Goal: Task Accomplishment & Management: Manage account settings

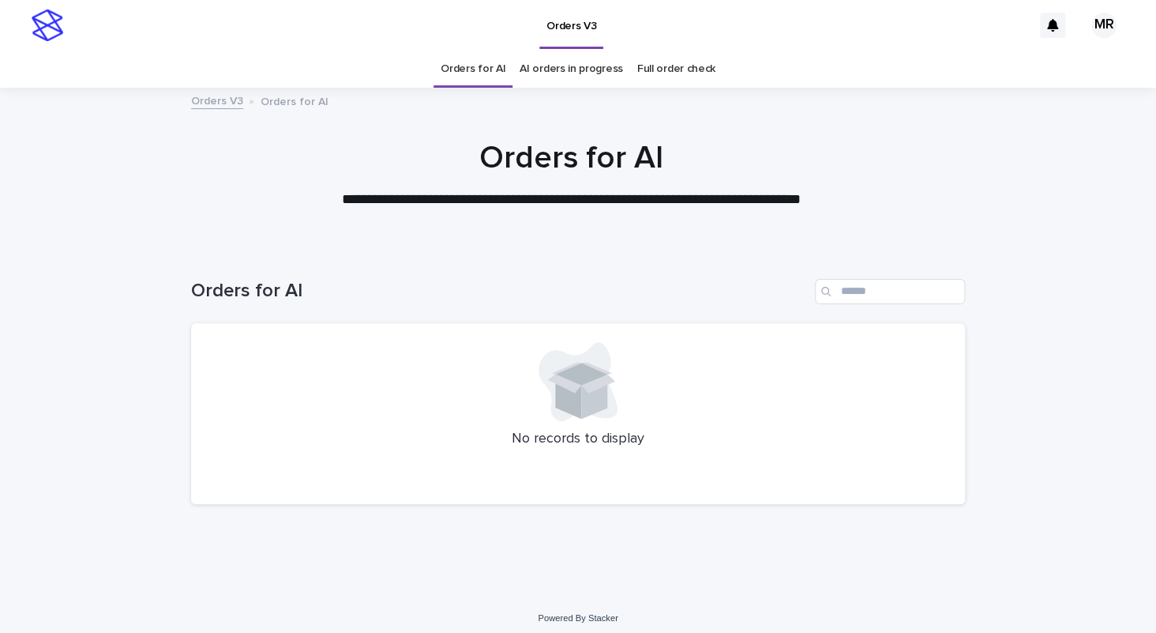
click at [573, 73] on link "AI orders in progress" at bounding box center [571, 69] width 103 height 37
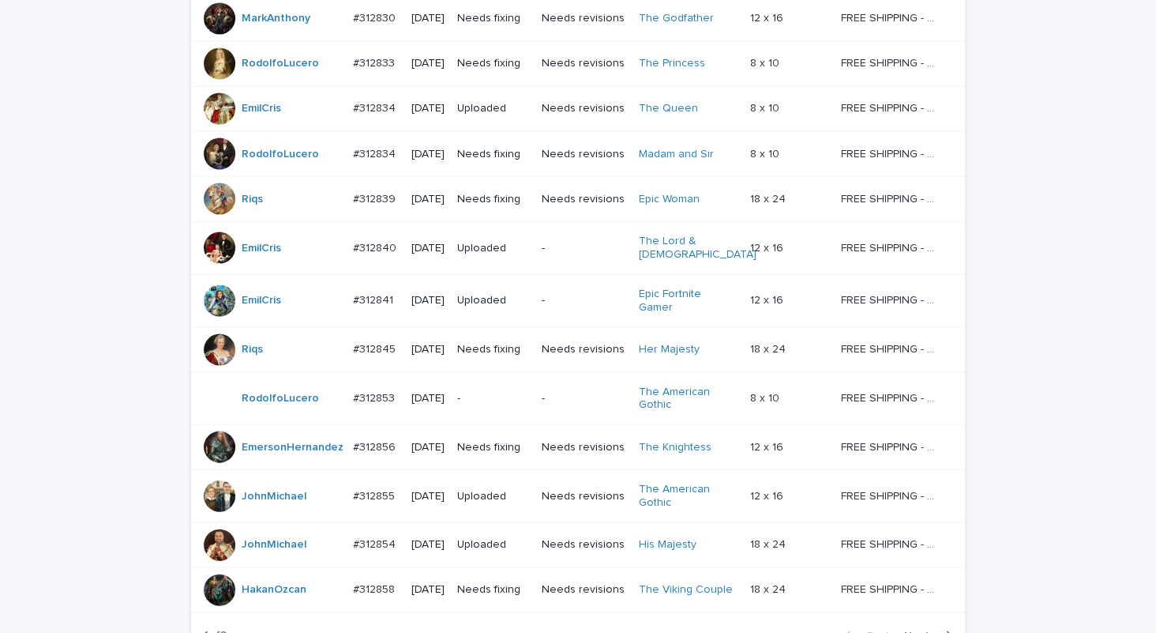
scroll to position [1297, 0]
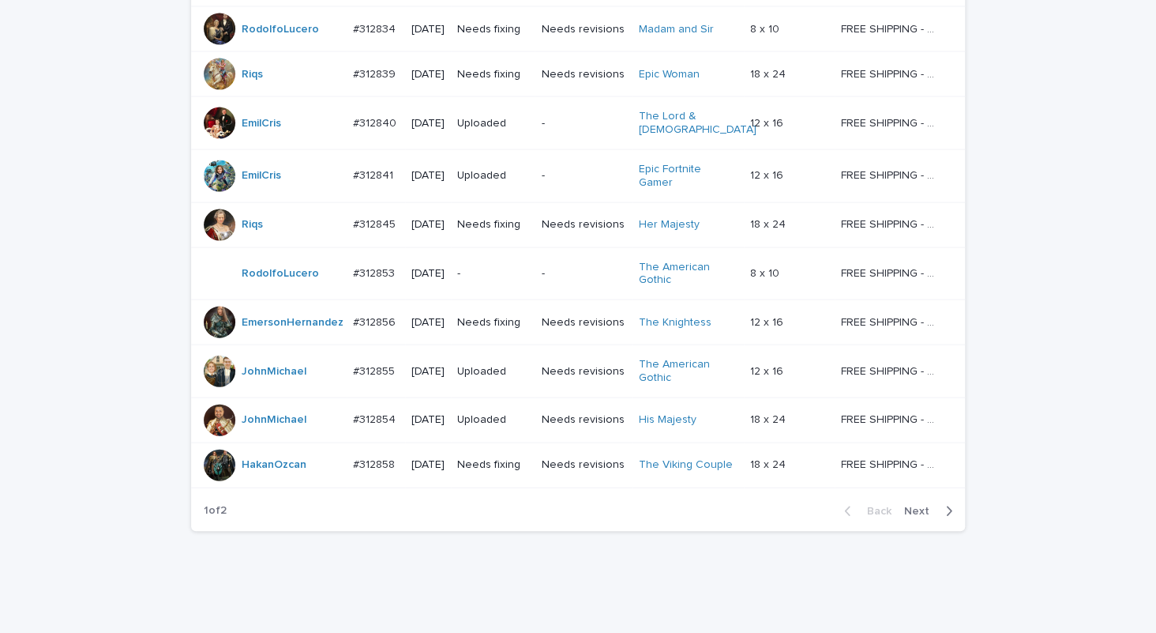
click at [908, 506] on span "Next" at bounding box center [921, 511] width 35 height 11
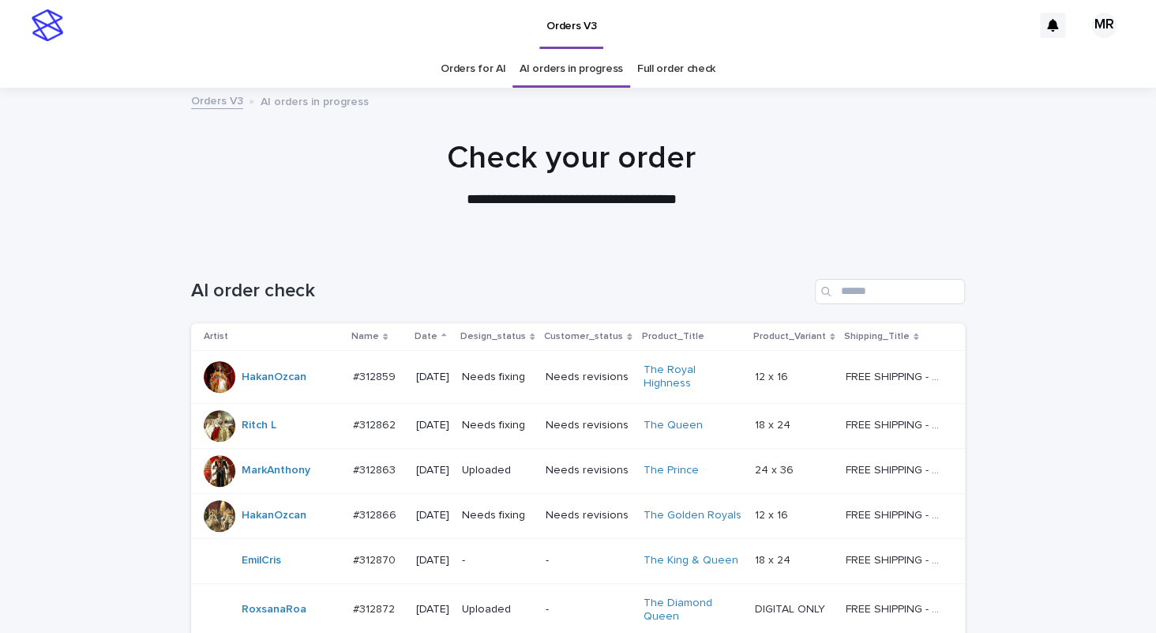
click at [472, 70] on link "Orders for AI" at bounding box center [473, 69] width 65 height 37
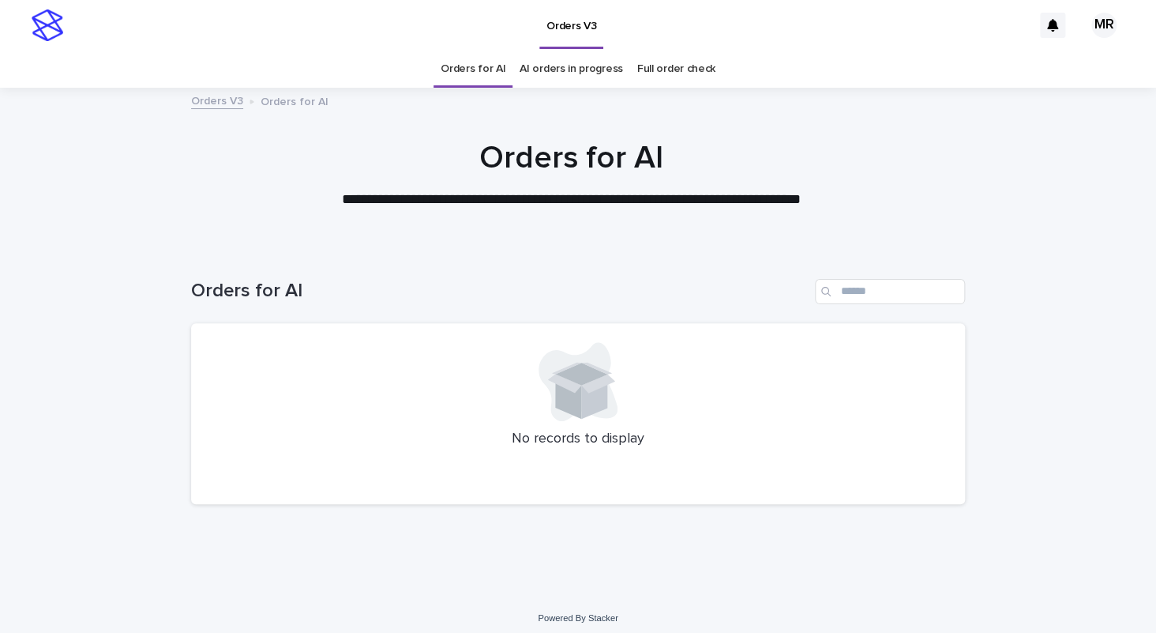
click at [595, 70] on link "AI orders in progress" at bounding box center [571, 69] width 103 height 37
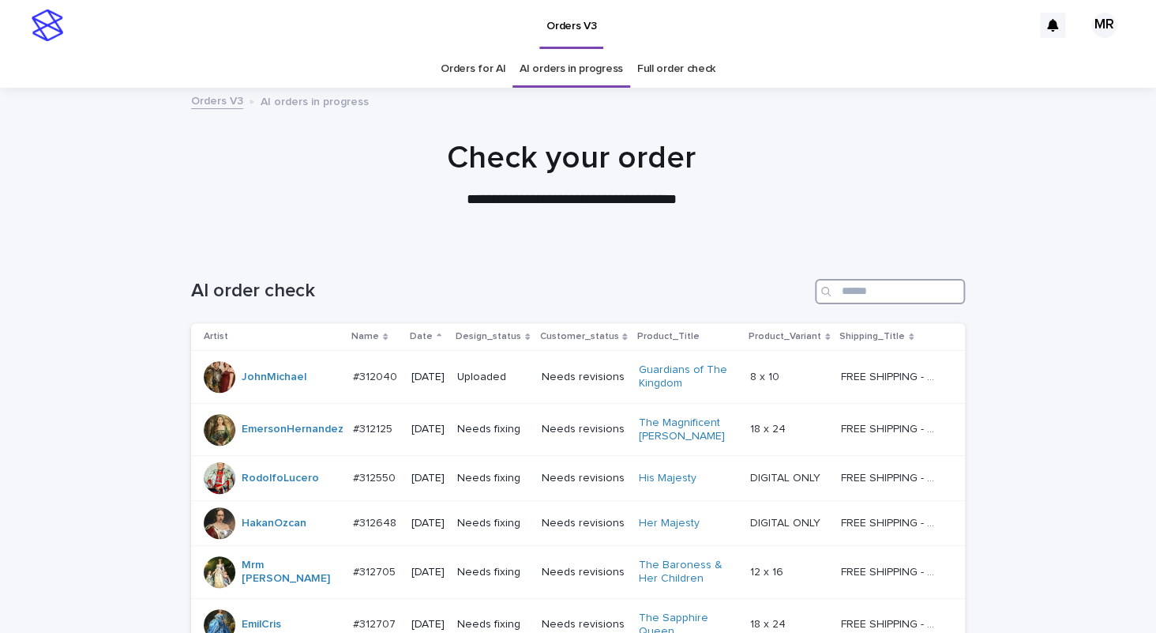
click at [891, 293] on input "Search" at bounding box center [890, 291] width 150 height 25
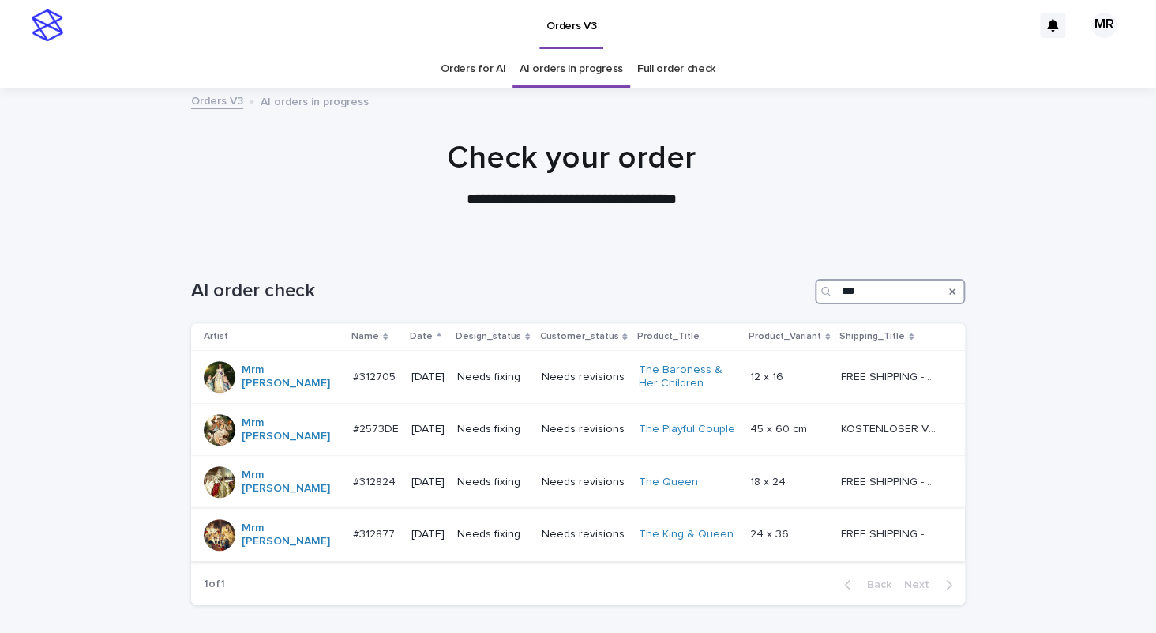
type input "***"
click at [528, 513] on td "Needs fixing" at bounding box center [493, 534] width 84 height 53
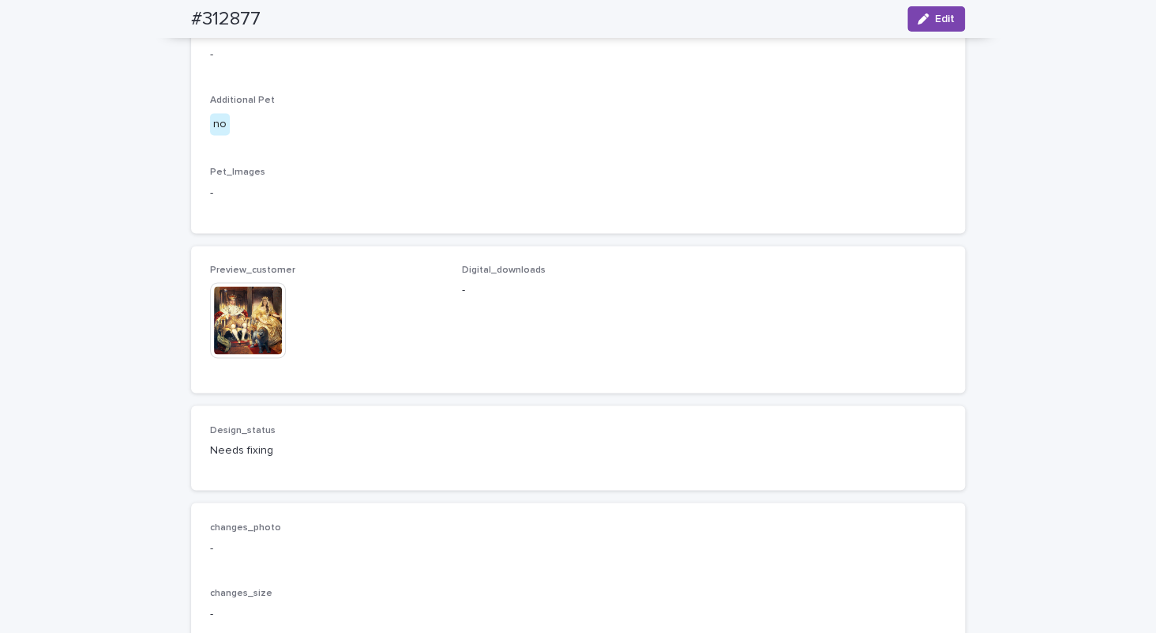
scroll to position [1161, 0]
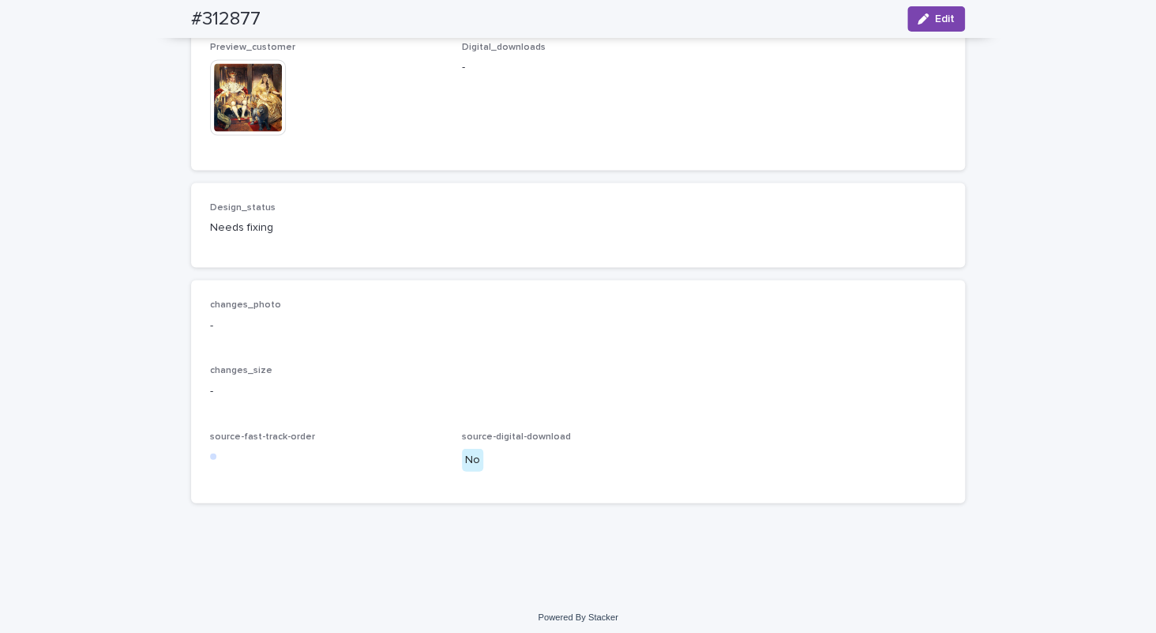
click at [251, 135] on img at bounding box center [248, 97] width 76 height 76
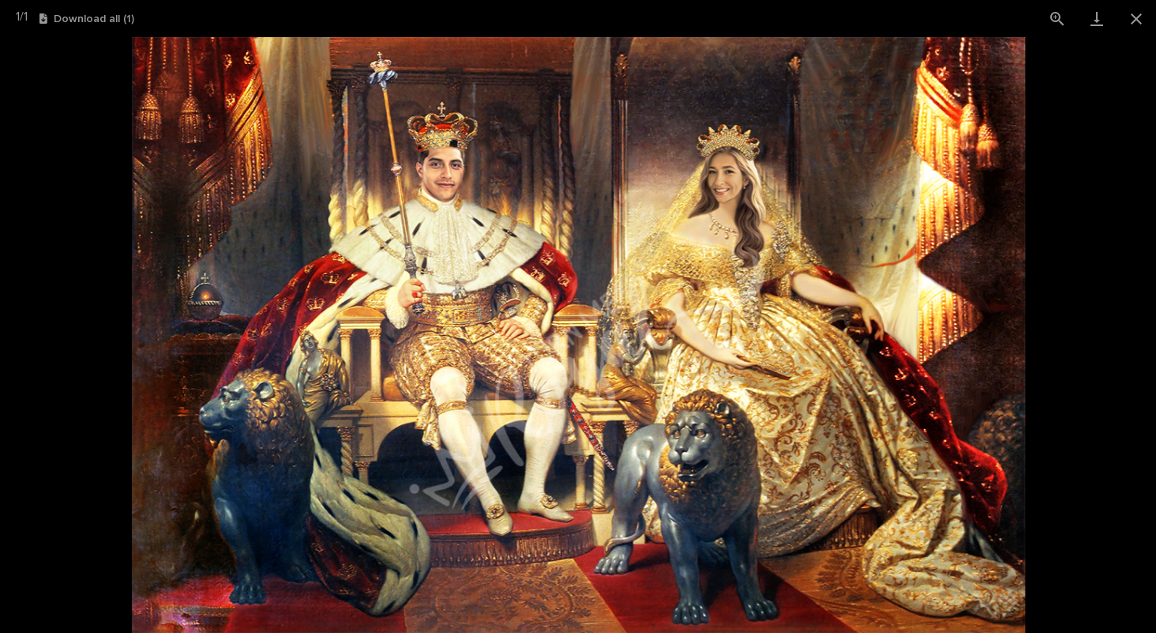
click at [81, 247] on picture at bounding box center [578, 335] width 1156 height 596
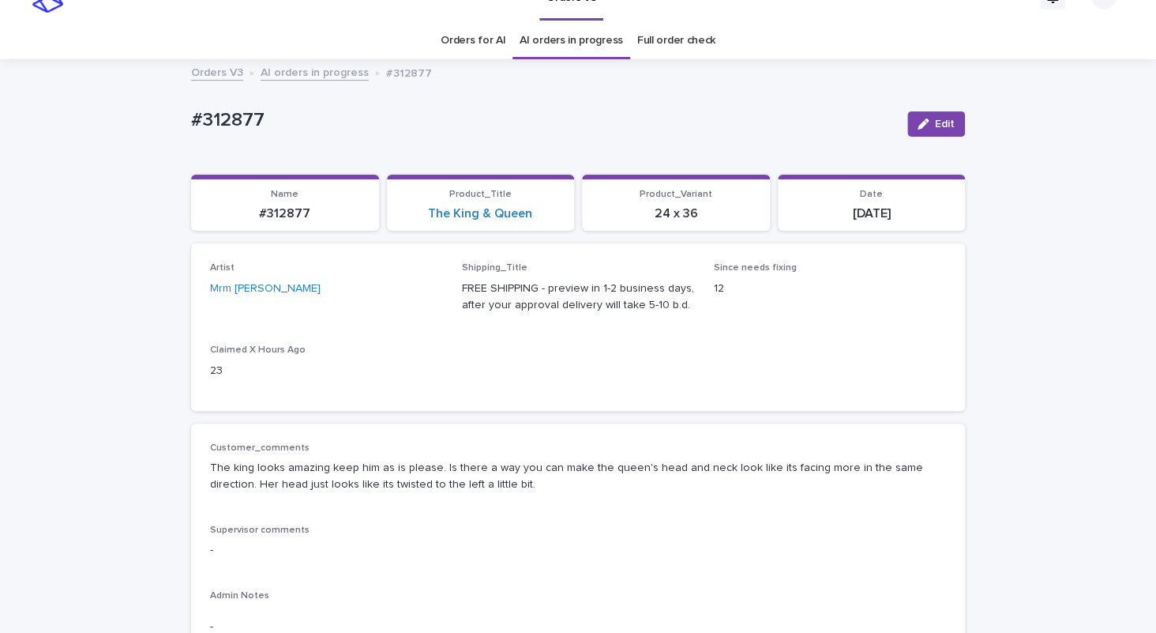
scroll to position [0, 0]
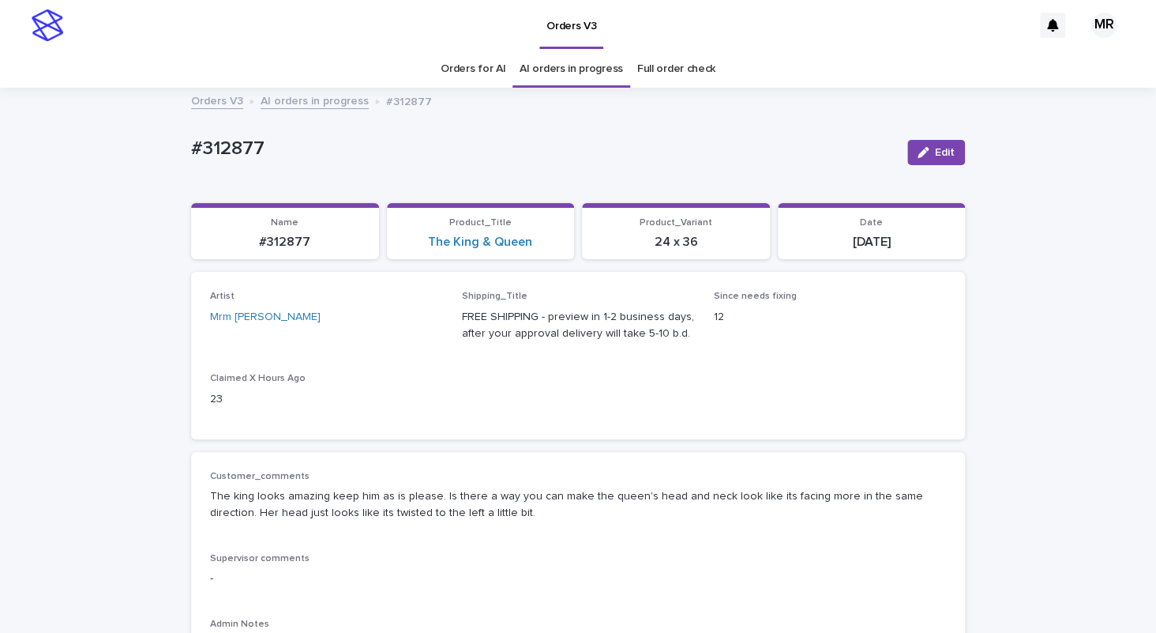
click at [506, 54] on div "Orders for AI" at bounding box center [473, 69] width 79 height 37
click at [468, 63] on link "Orders for AI" at bounding box center [473, 69] width 65 height 37
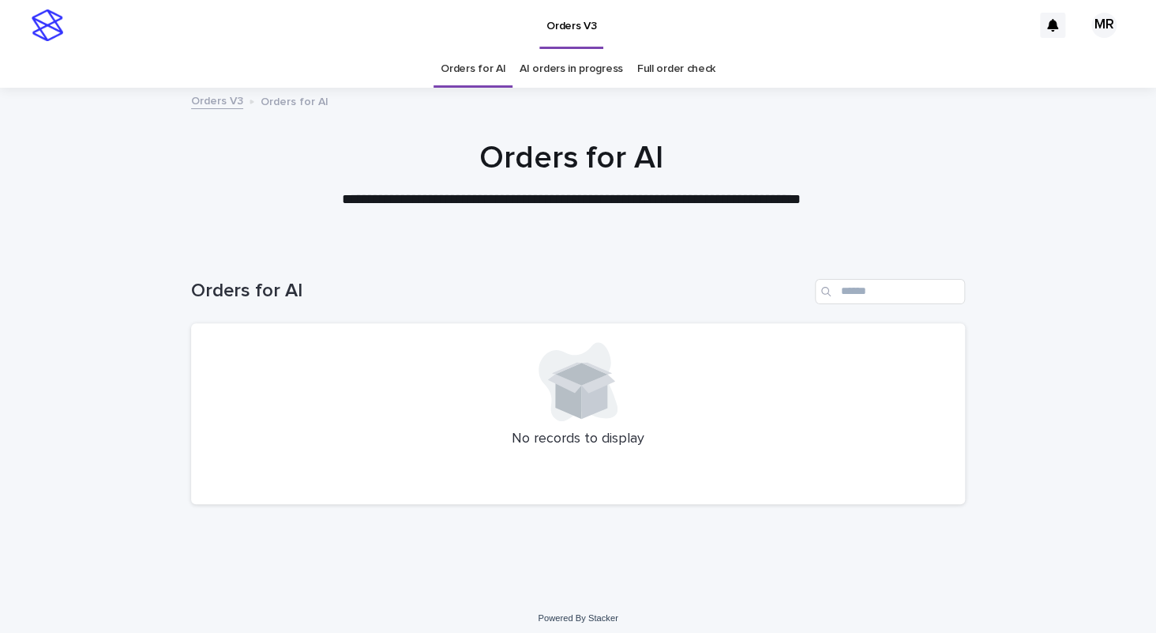
click at [706, 110] on div "Orders V3 Orders for AI" at bounding box center [578, 102] width 790 height 22
click at [113, 38] on div "Orders V3" at bounding box center [551, 25] width 961 height 51
click at [258, 36] on div "Orders V3" at bounding box center [551, 25] width 961 height 51
click at [764, 48] on div "Orders V3" at bounding box center [551, 25] width 961 height 51
click at [243, 41] on div "Orders V3" at bounding box center [551, 25] width 961 height 51
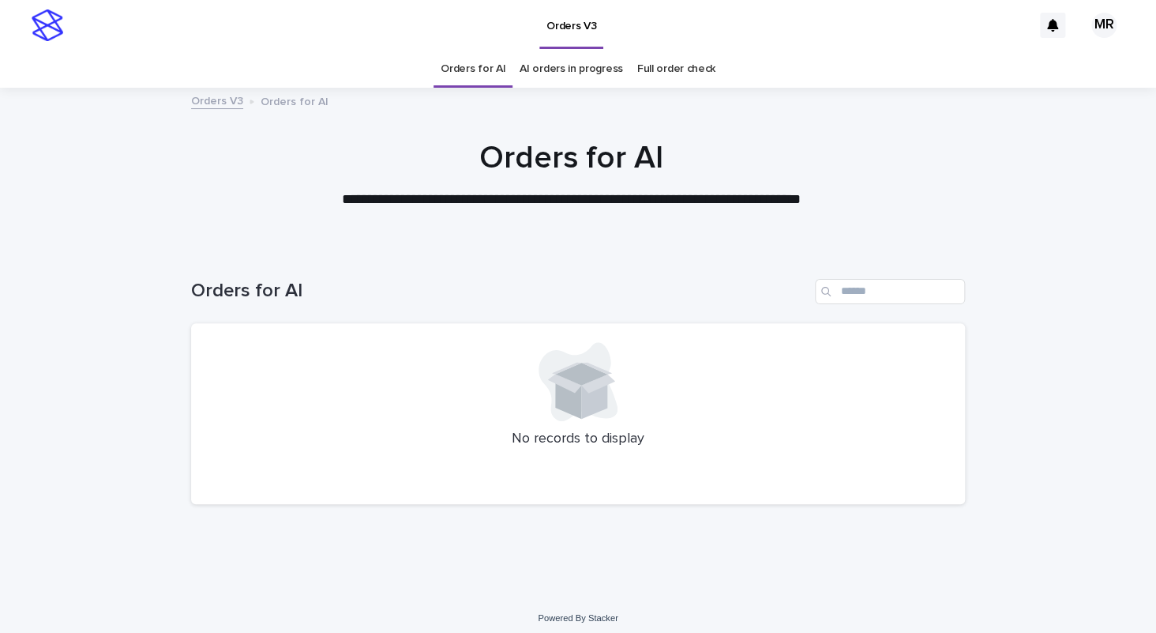
click at [112, 19] on div "Orders V3" at bounding box center [551, 25] width 961 height 51
click at [106, 57] on div "Orders for AI AI orders in progress Full order check" at bounding box center [578, 69] width 1156 height 37
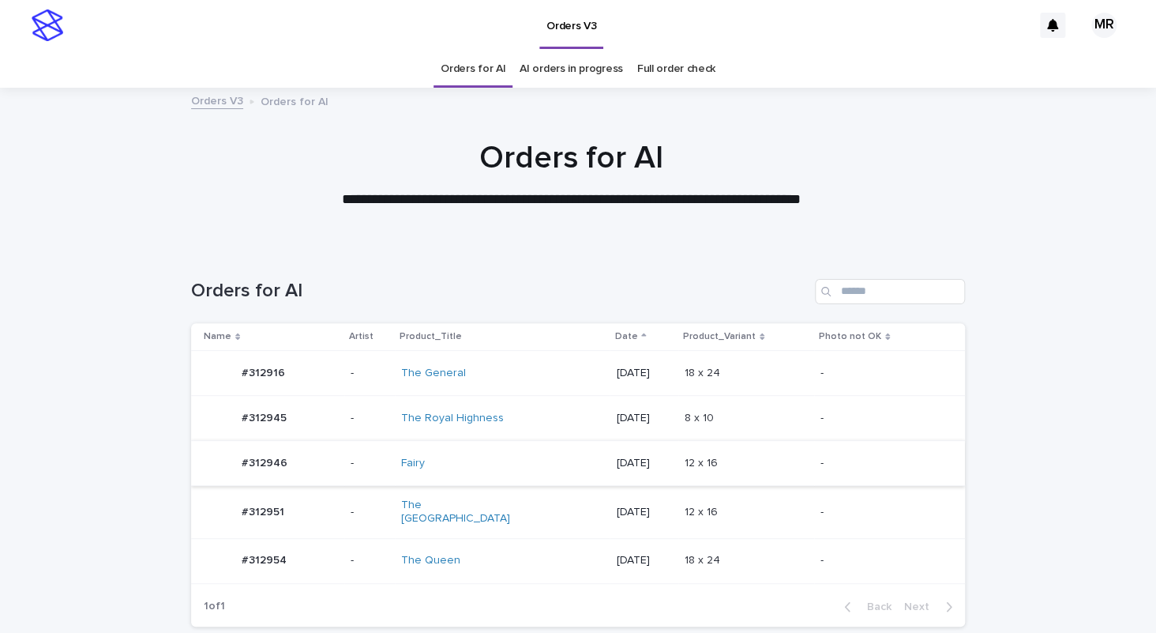
scroll to position [119, 0]
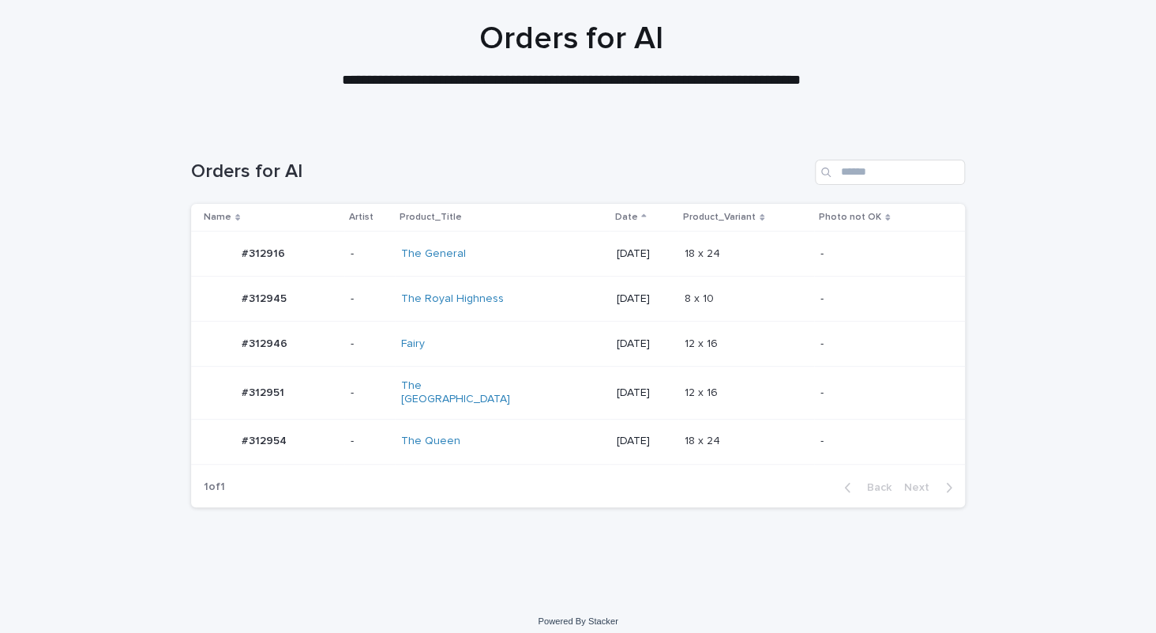
click at [539, 390] on div "The [GEOGRAPHIC_DATA]" at bounding box center [502, 392] width 202 height 39
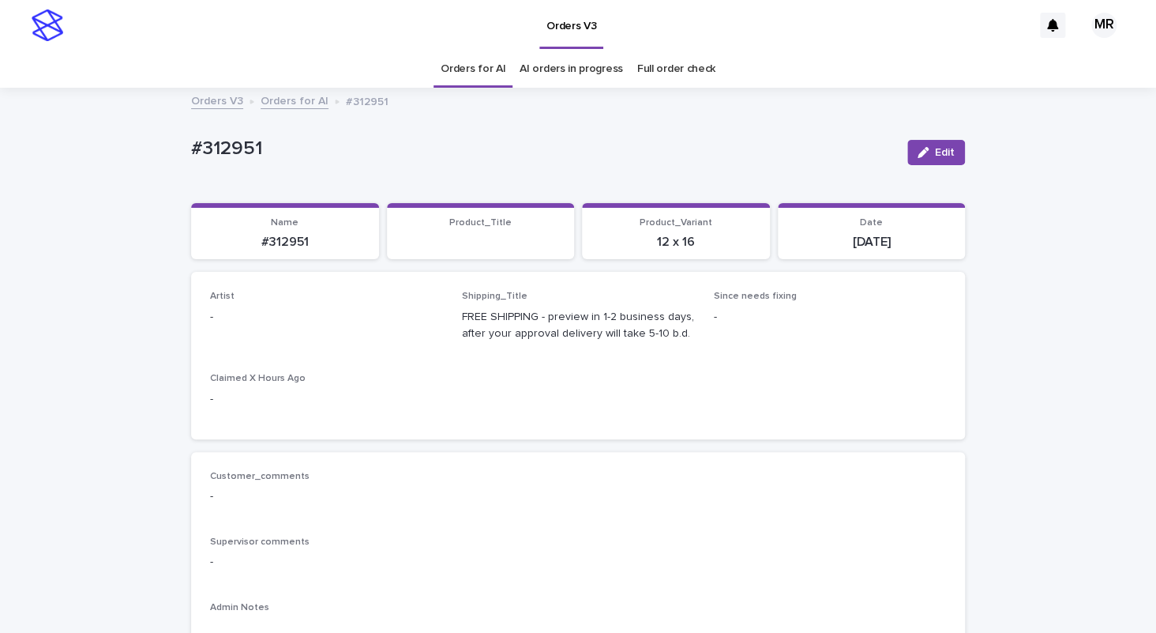
click at [939, 155] on span "Edit" at bounding box center [945, 152] width 20 height 11
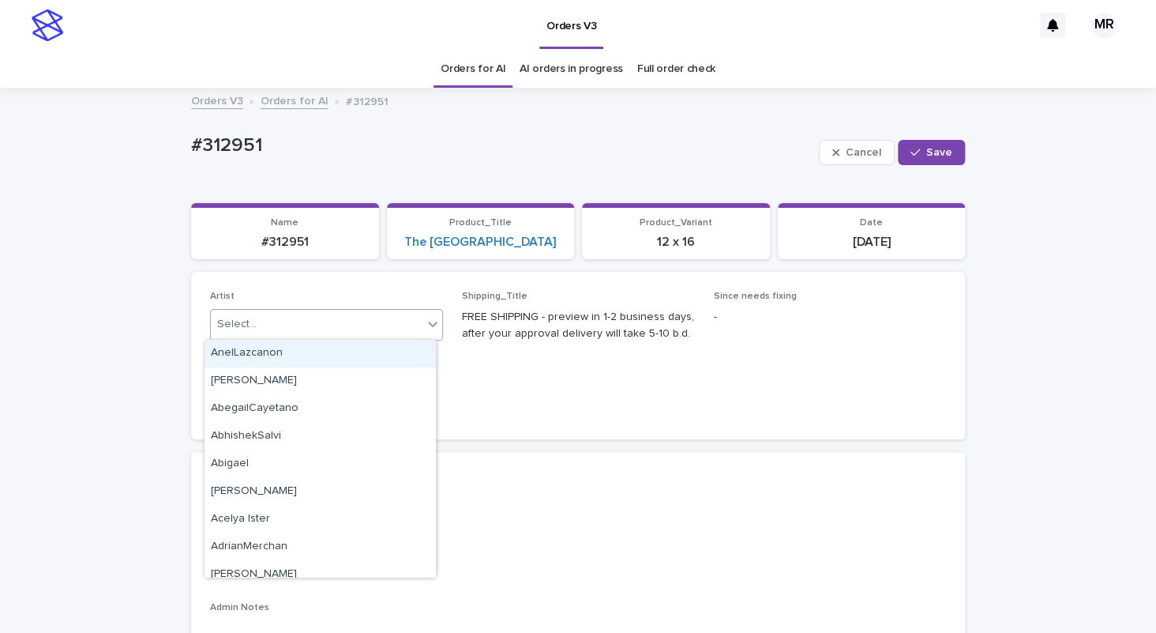
click at [252, 325] on div "Select..." at bounding box center [317, 324] width 212 height 26
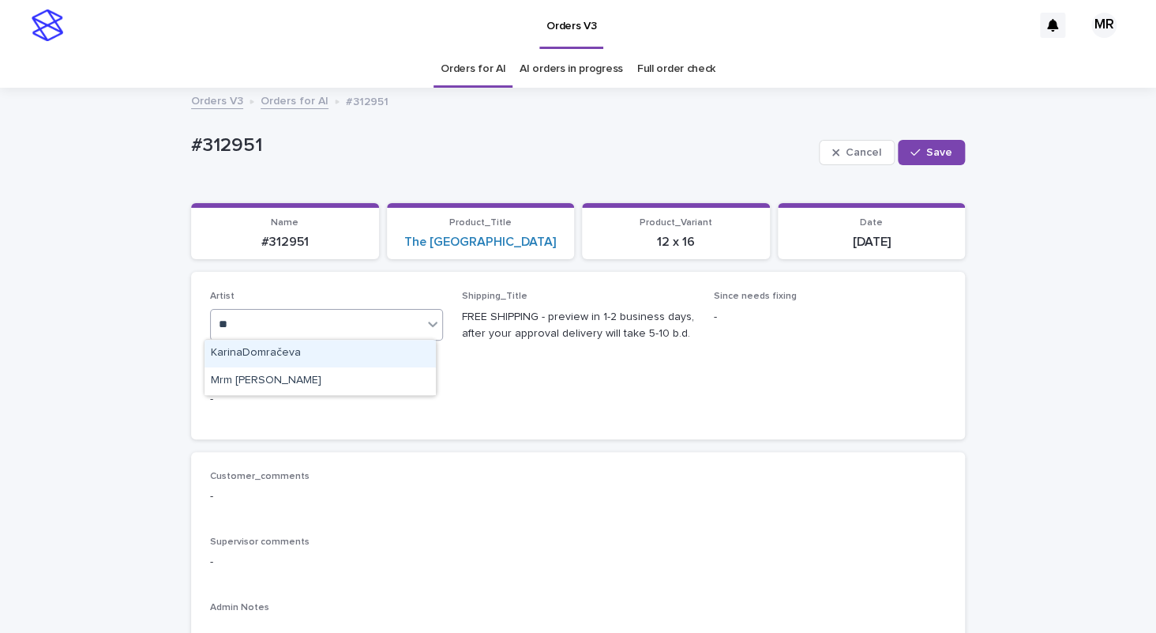
type input "***"
click at [219, 348] on div "Mrm Ramishvili" at bounding box center [320, 354] width 231 height 28
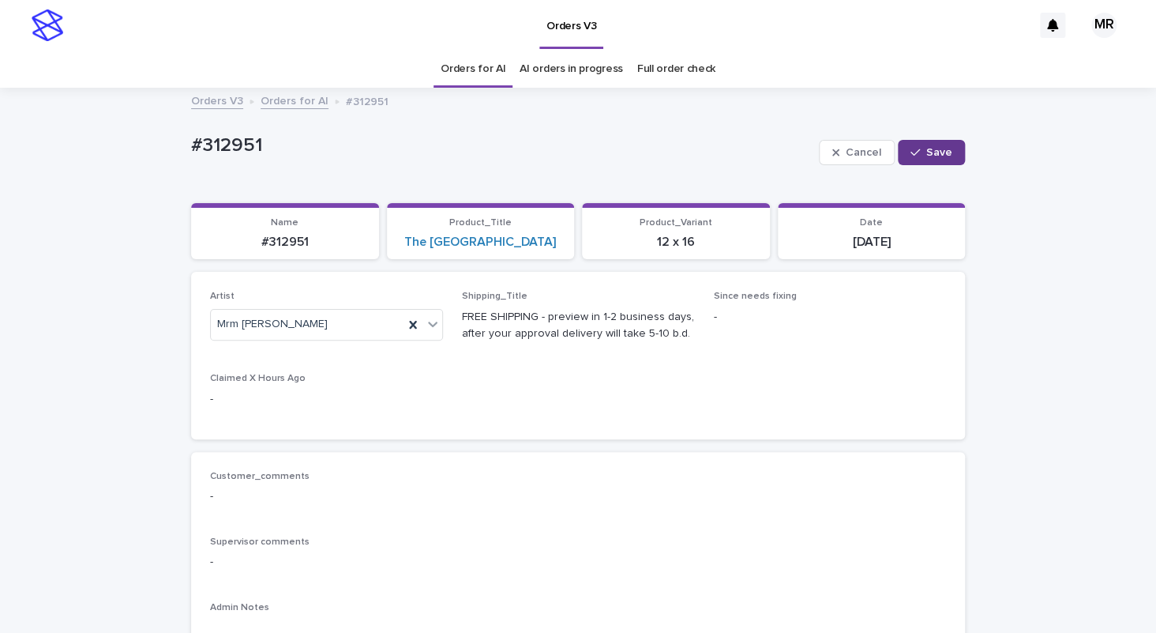
click at [915, 145] on button "Save" at bounding box center [931, 152] width 67 height 25
drag, startPoint x: 270, startPoint y: 150, endPoint x: 59, endPoint y: 145, distance: 211.0
click at [191, 145] on div "#312951" at bounding box center [543, 147] width 704 height 26
copy p "#312951"
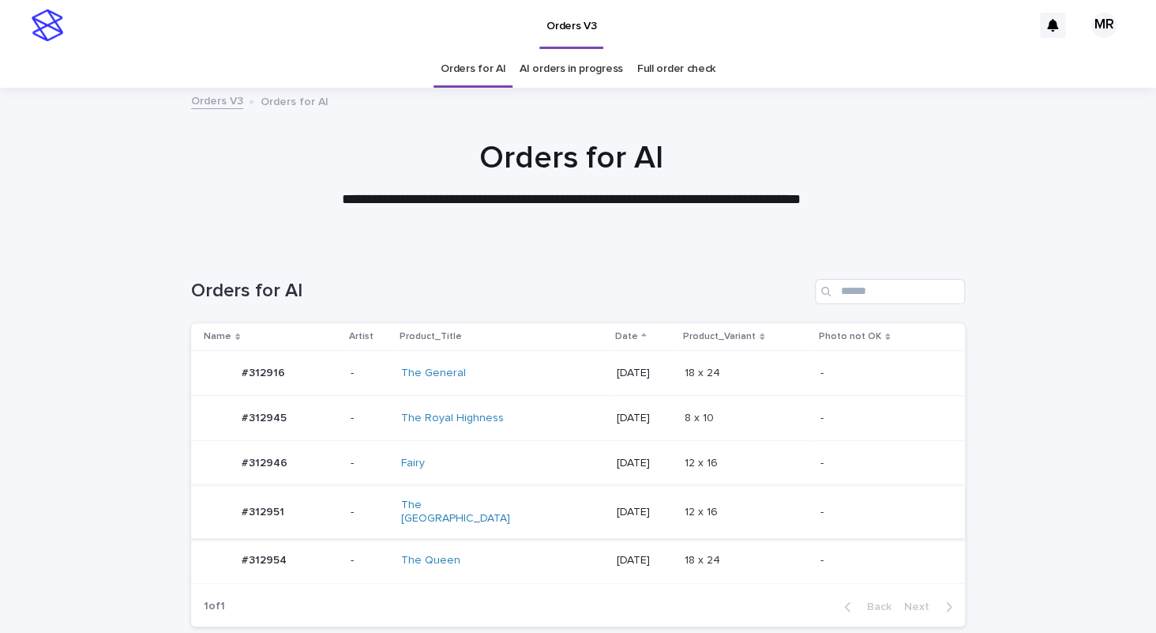
scroll to position [119, 0]
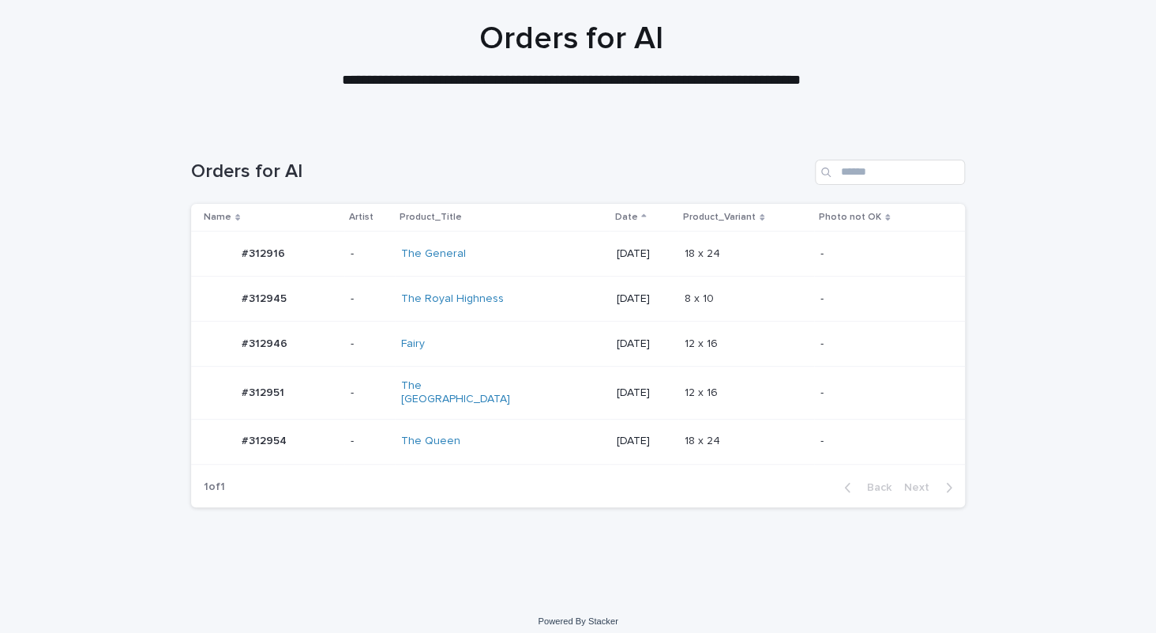
click at [519, 434] on div "The Queen" at bounding box center [467, 440] width 132 height 13
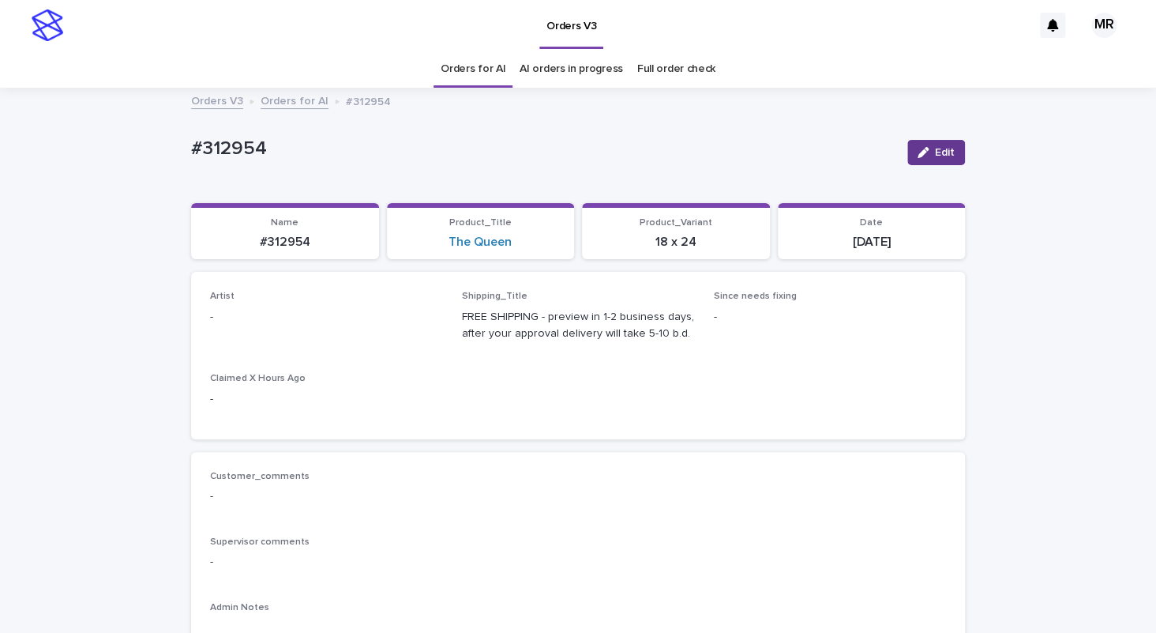
click at [942, 156] on span "Edit" at bounding box center [945, 152] width 20 height 11
click at [282, 328] on div "Select..." at bounding box center [317, 324] width 212 height 26
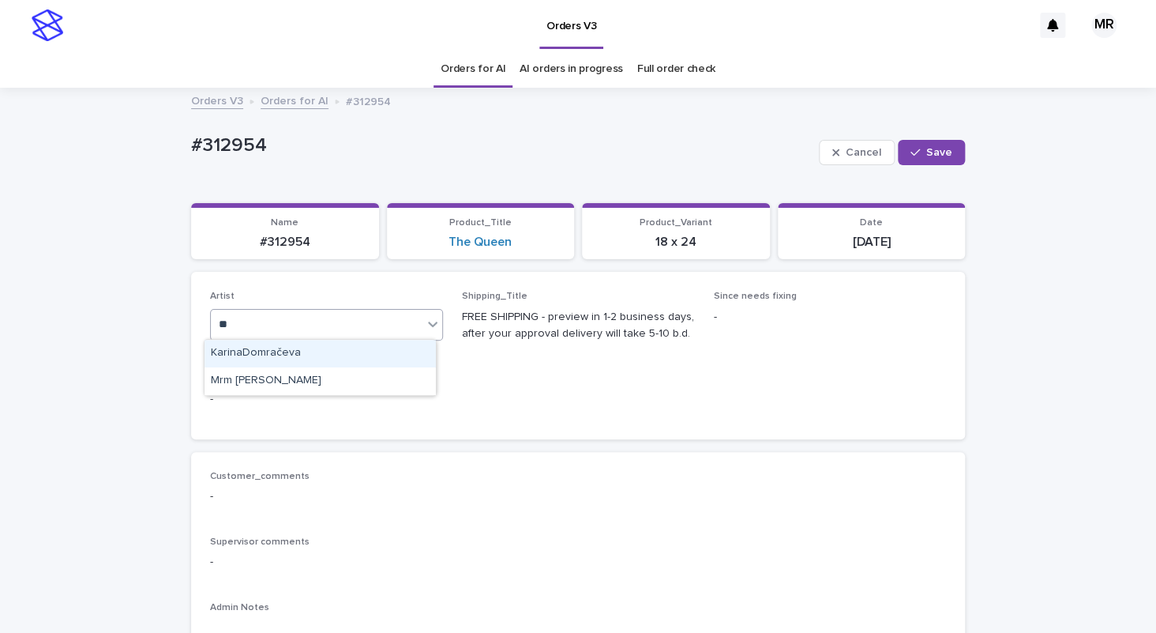
type input "***"
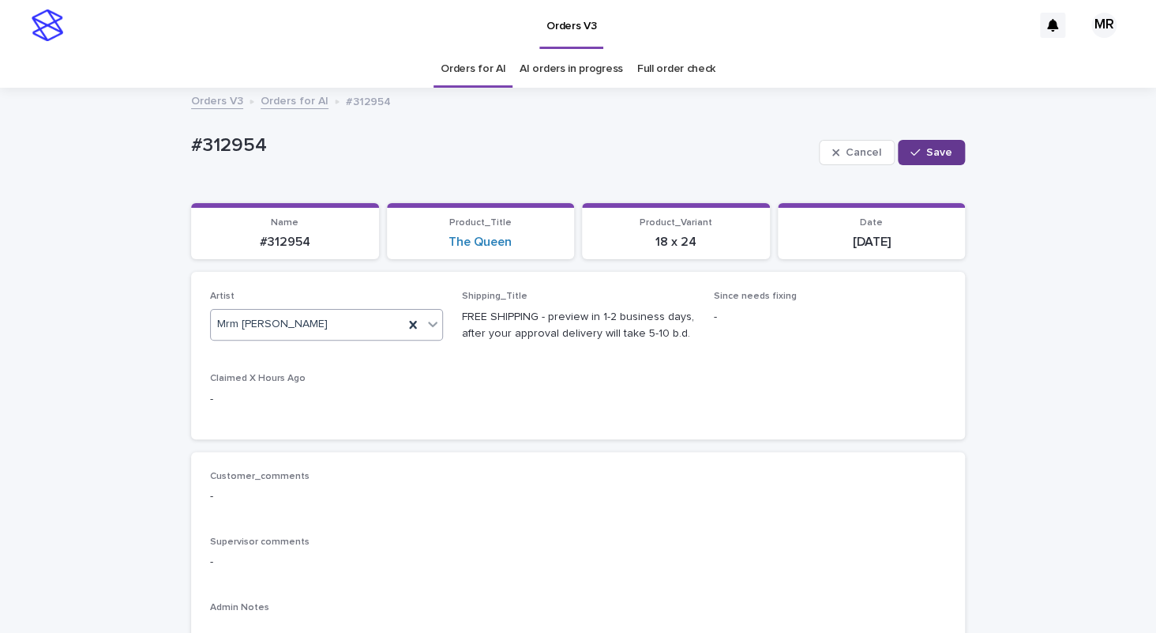
click at [934, 149] on span "Save" at bounding box center [940, 152] width 26 height 11
drag, startPoint x: 288, startPoint y: 161, endPoint x: 87, endPoint y: 133, distance: 203.4
copy p "#312954"
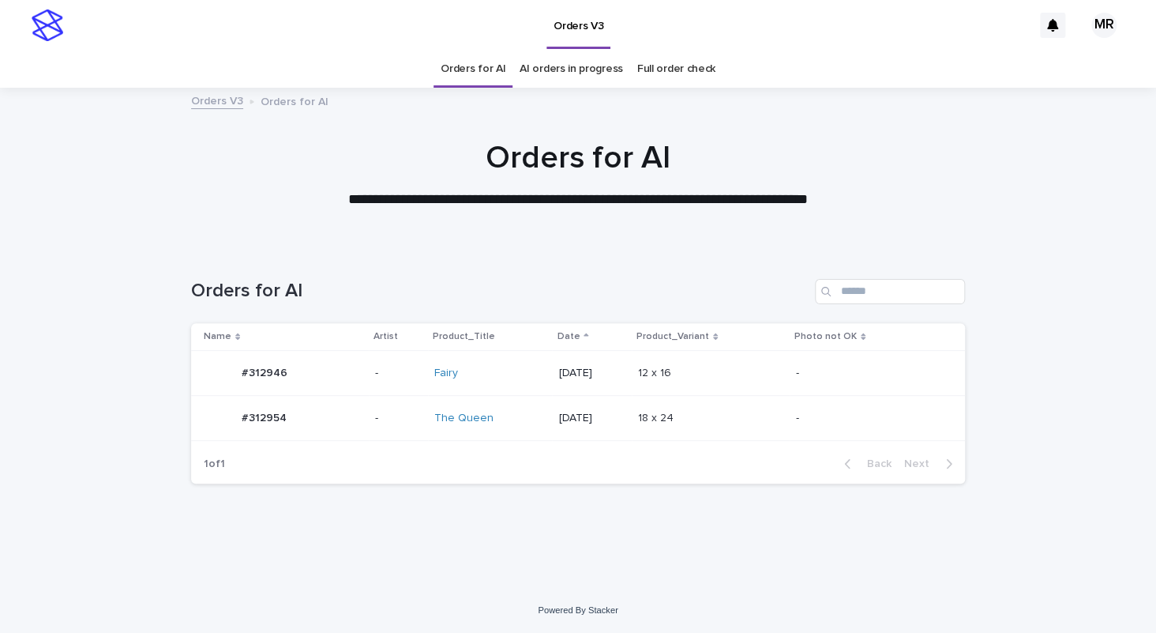
click at [494, 373] on div "Fairy" at bounding box center [490, 373] width 112 height 13
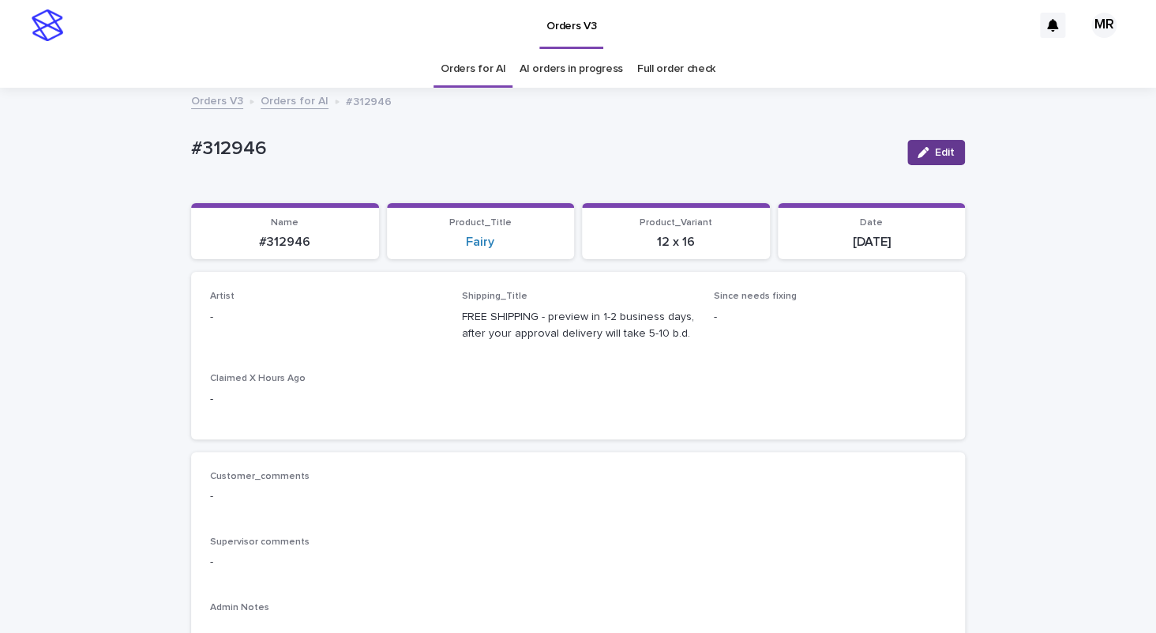
click at [950, 149] on button "Edit" at bounding box center [937, 152] width 58 height 25
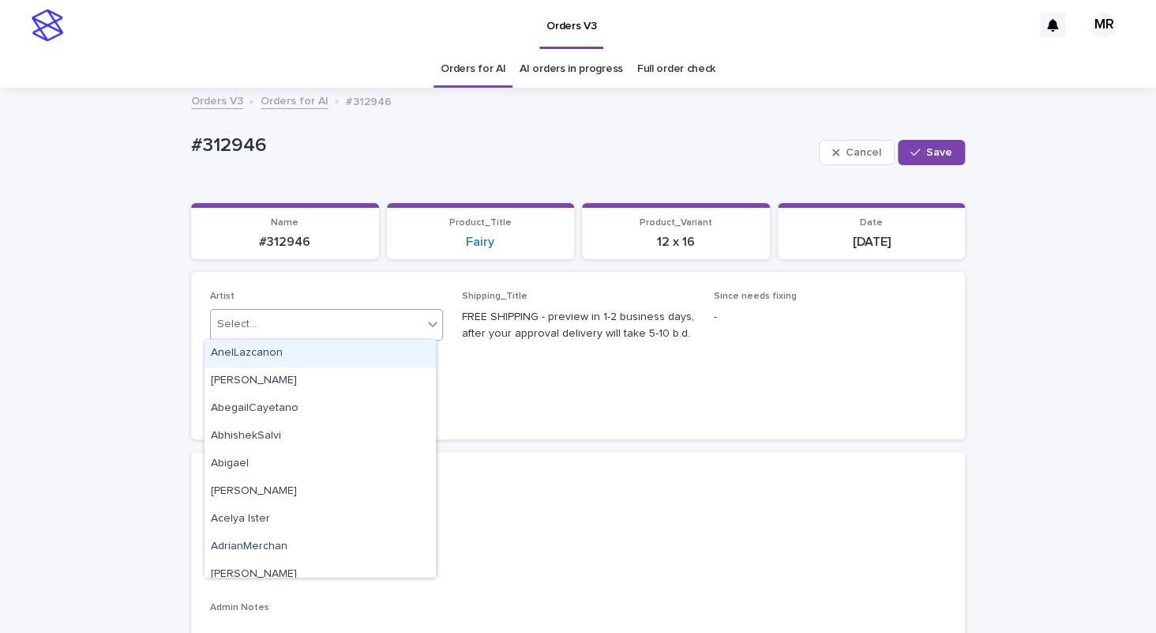
click at [275, 323] on div "Select..." at bounding box center [317, 324] width 212 height 26
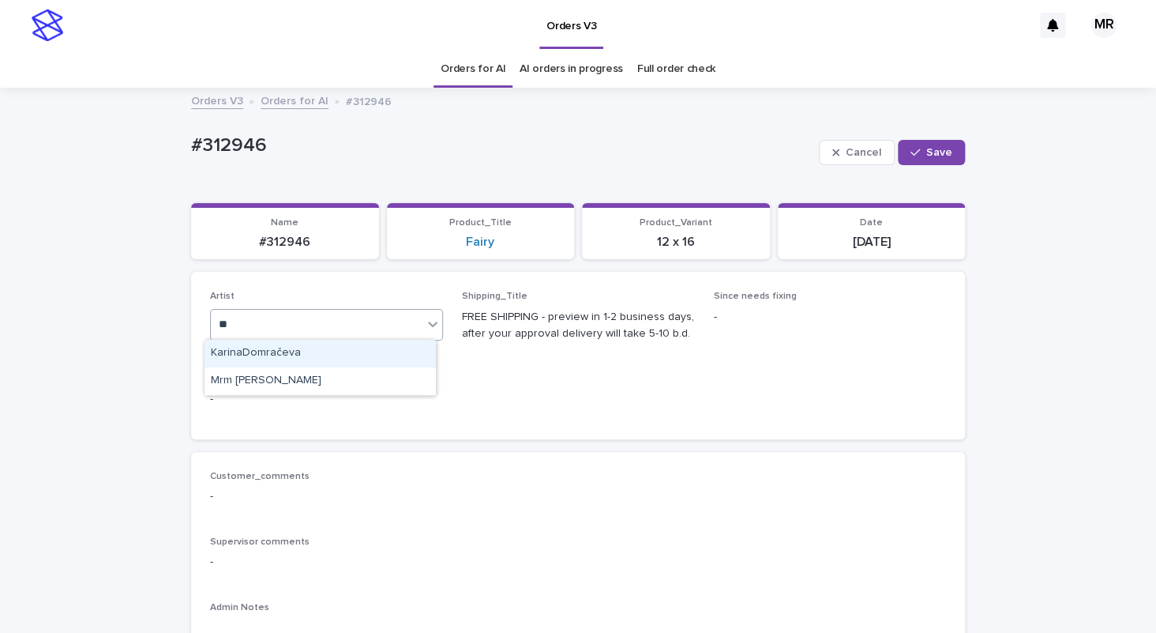
type input "***"
click at [237, 355] on div "Mrm Ramishvili" at bounding box center [320, 354] width 231 height 28
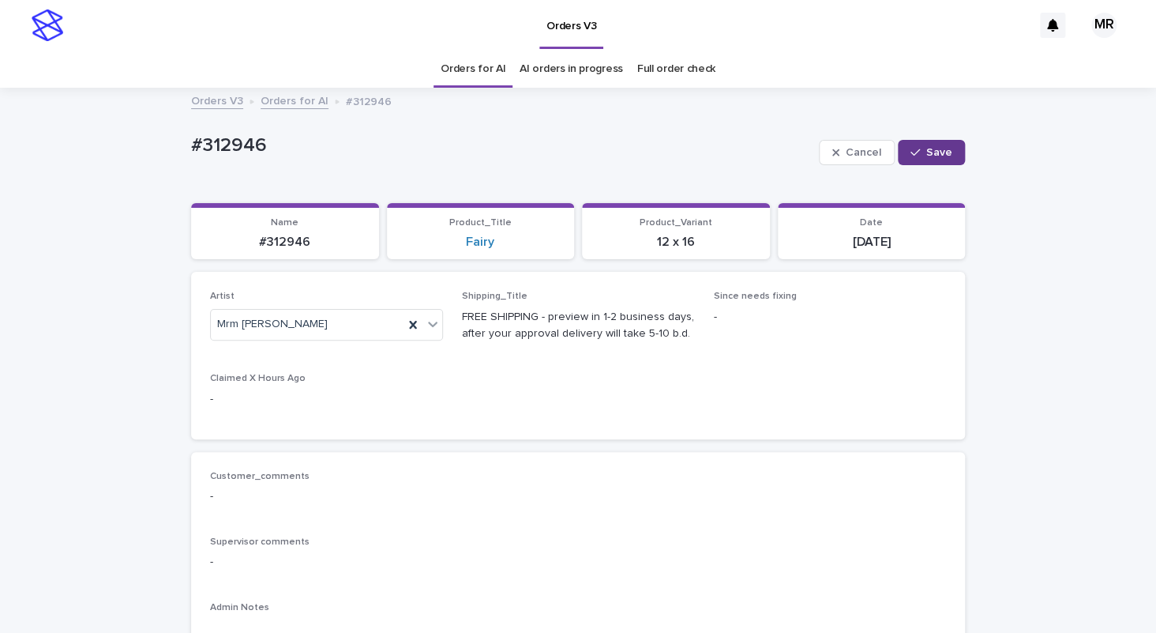
click at [943, 155] on span "Save" at bounding box center [940, 152] width 26 height 11
drag, startPoint x: 176, startPoint y: 146, endPoint x: 66, endPoint y: 141, distance: 110.7
click at [191, 141] on div "#312946" at bounding box center [543, 147] width 704 height 26
copy p "#312946"
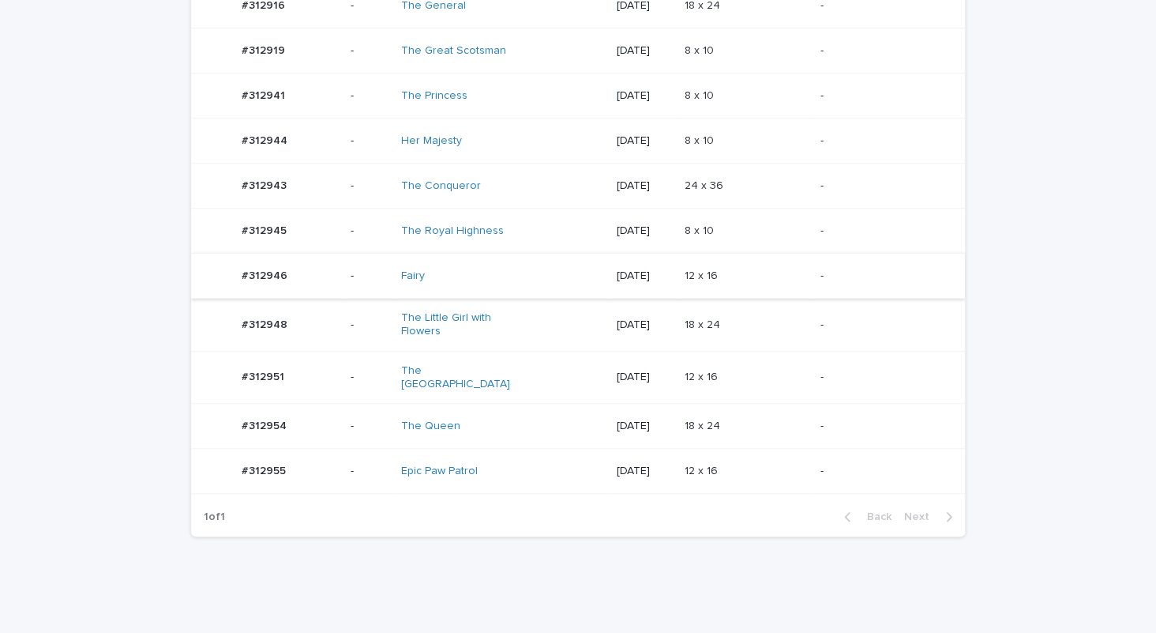
scroll to position [387, 0]
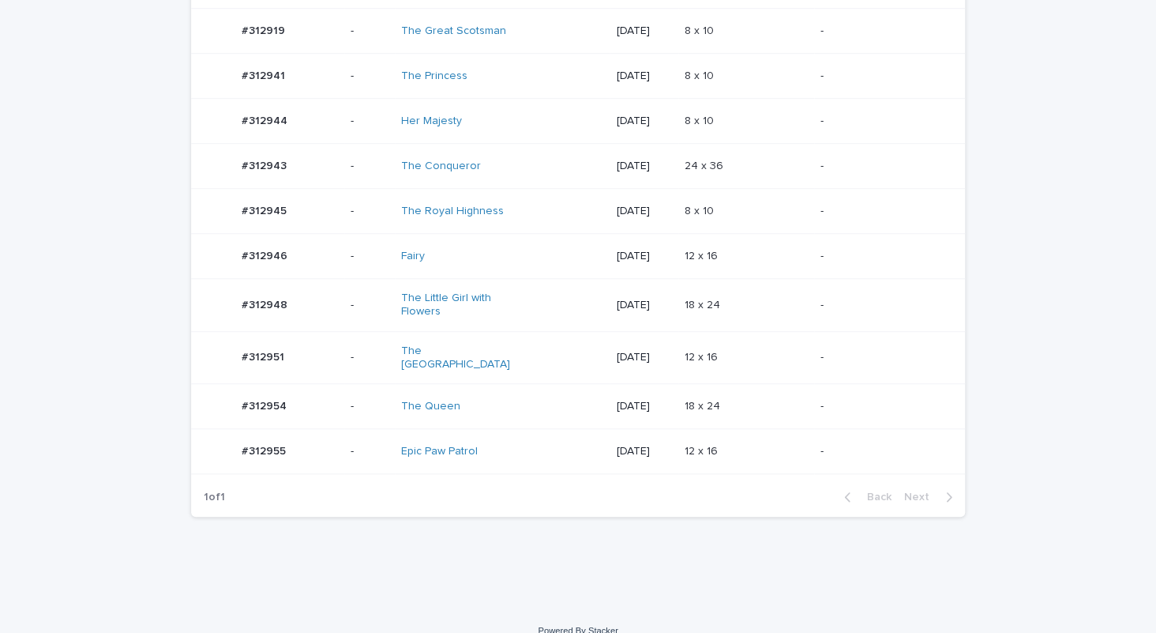
click at [537, 218] on div "The Royal Highness" at bounding box center [502, 211] width 202 height 26
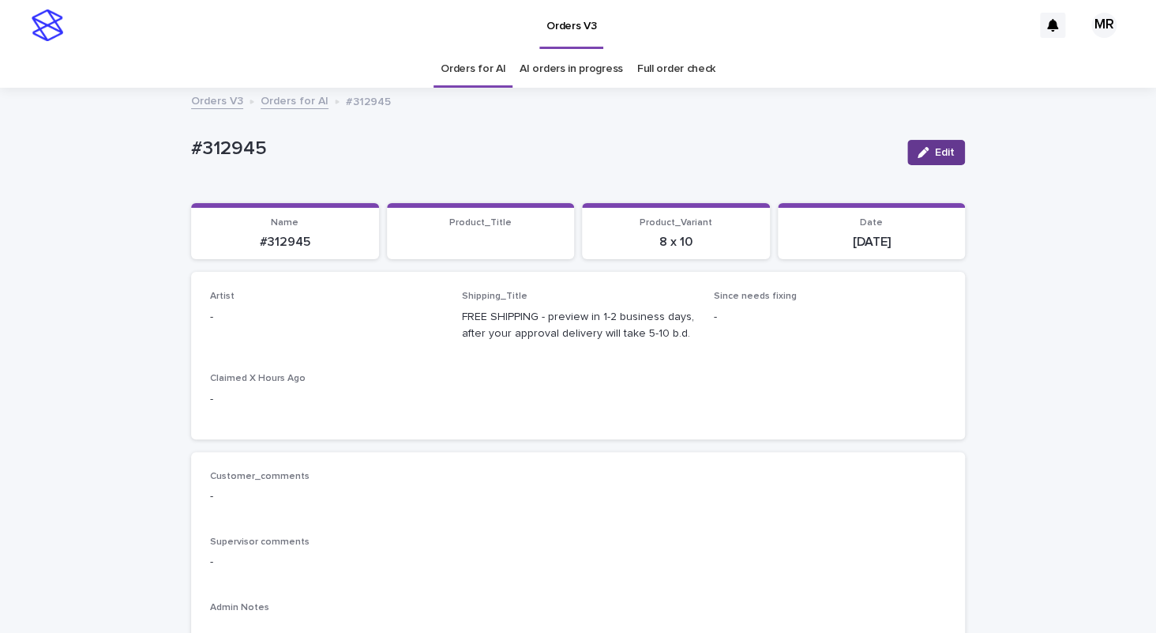
click at [931, 159] on button "Edit" at bounding box center [937, 152] width 58 height 25
click at [271, 324] on div "Select..." at bounding box center [301, 324] width 180 height 26
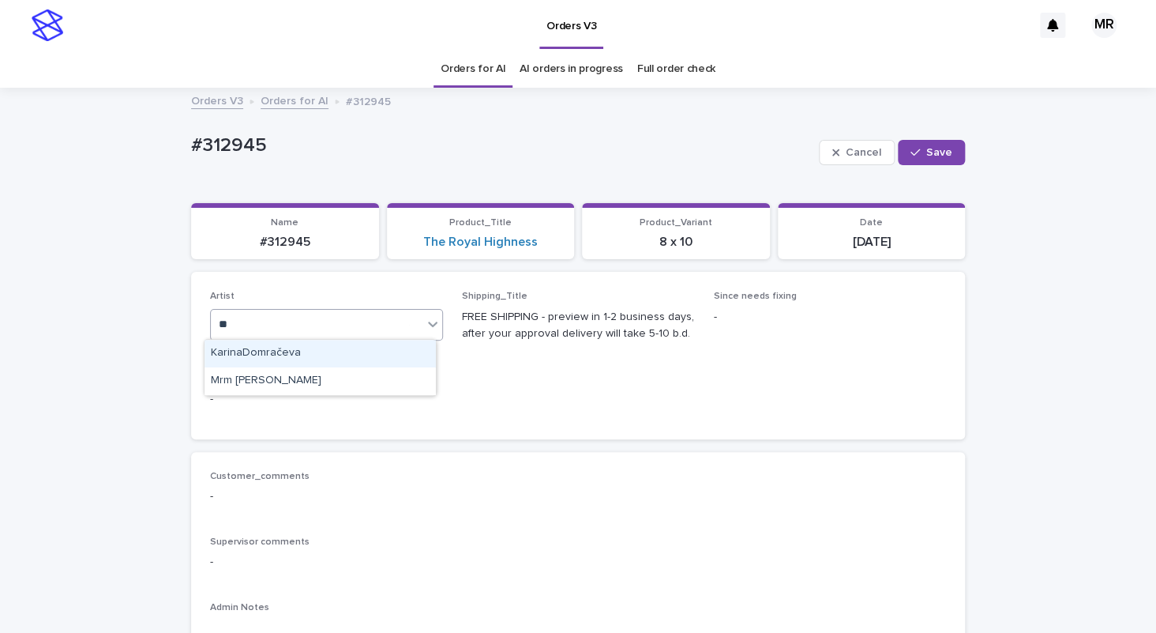
type input "***"
click at [228, 353] on div "Mrm Ramishvili" at bounding box center [320, 354] width 231 height 28
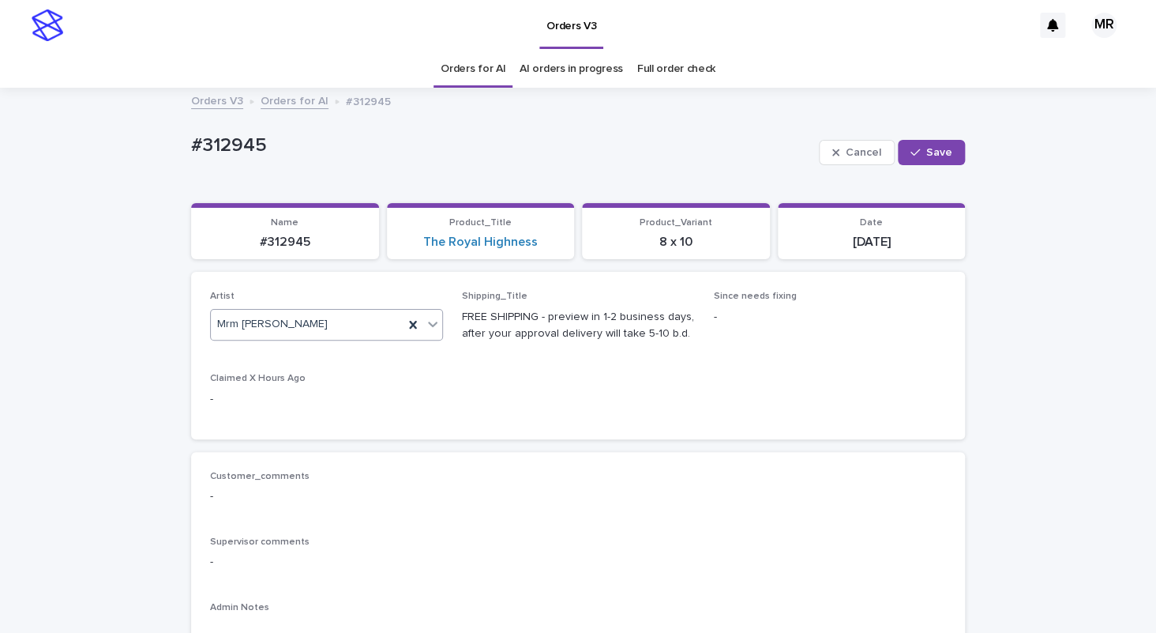
drag, startPoint x: 934, startPoint y: 146, endPoint x: 889, endPoint y: 119, distance: 52.4
click at [933, 147] on span "Save" at bounding box center [940, 152] width 26 height 11
drag, startPoint x: 250, startPoint y: 149, endPoint x: 102, endPoint y: 145, distance: 148.5
click at [191, 145] on div "#312945" at bounding box center [543, 147] width 704 height 26
copy p "#312945"
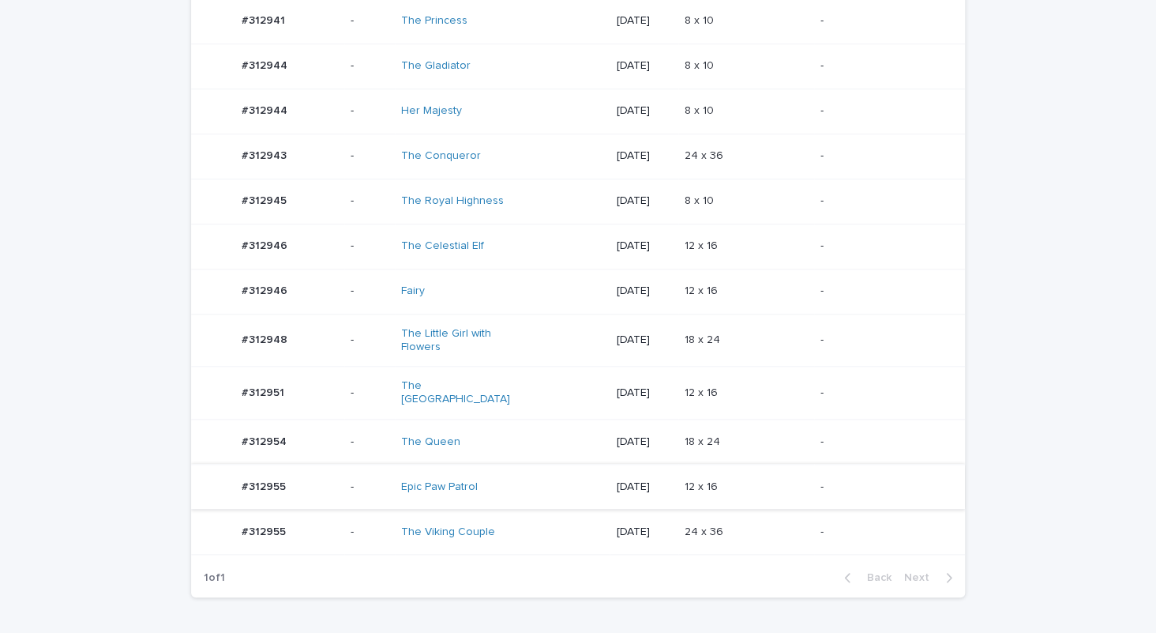
scroll to position [611, 0]
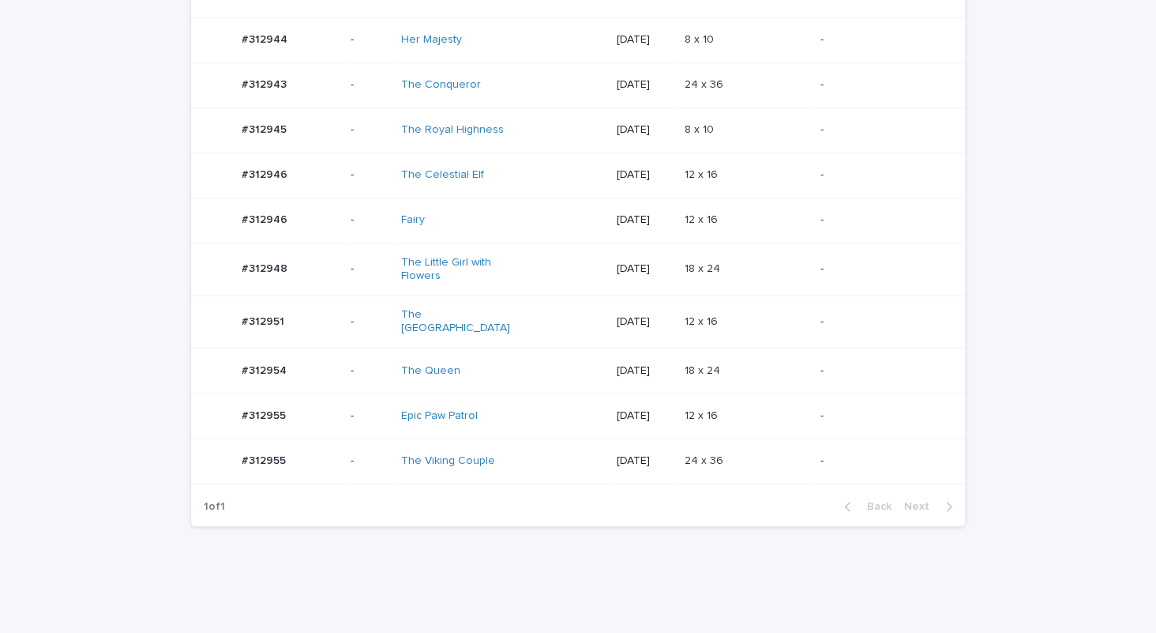
click at [519, 448] on div "The Viking Couple" at bounding box center [502, 461] width 202 height 26
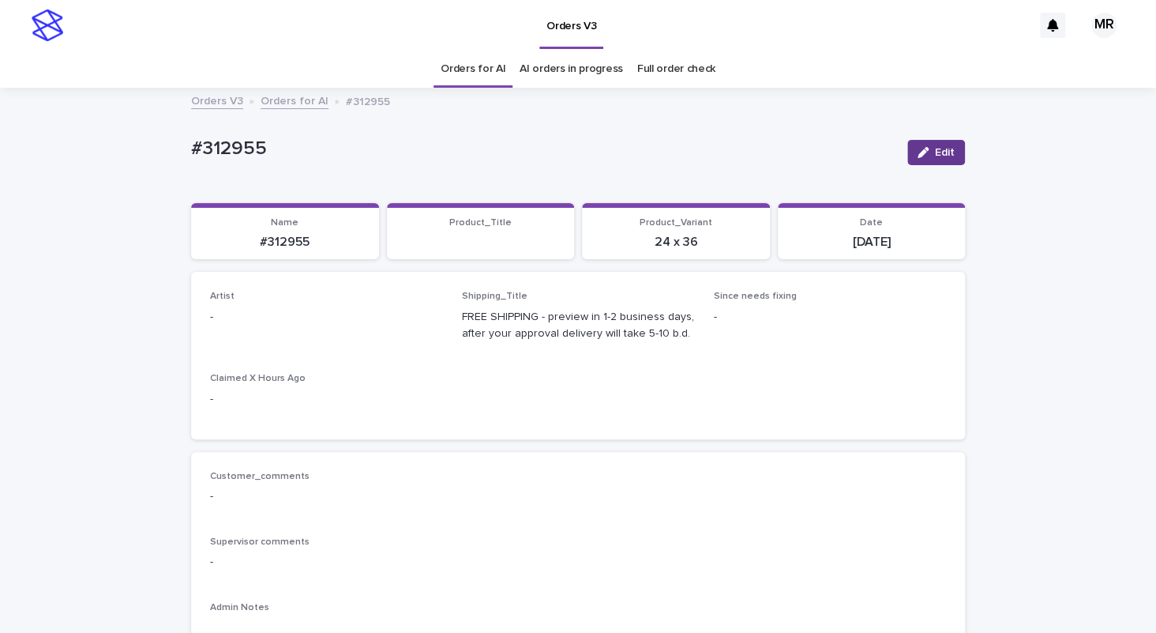
click at [935, 152] on span "Edit" at bounding box center [945, 152] width 20 height 11
click at [281, 323] on div "Select..." at bounding box center [301, 324] width 180 height 26
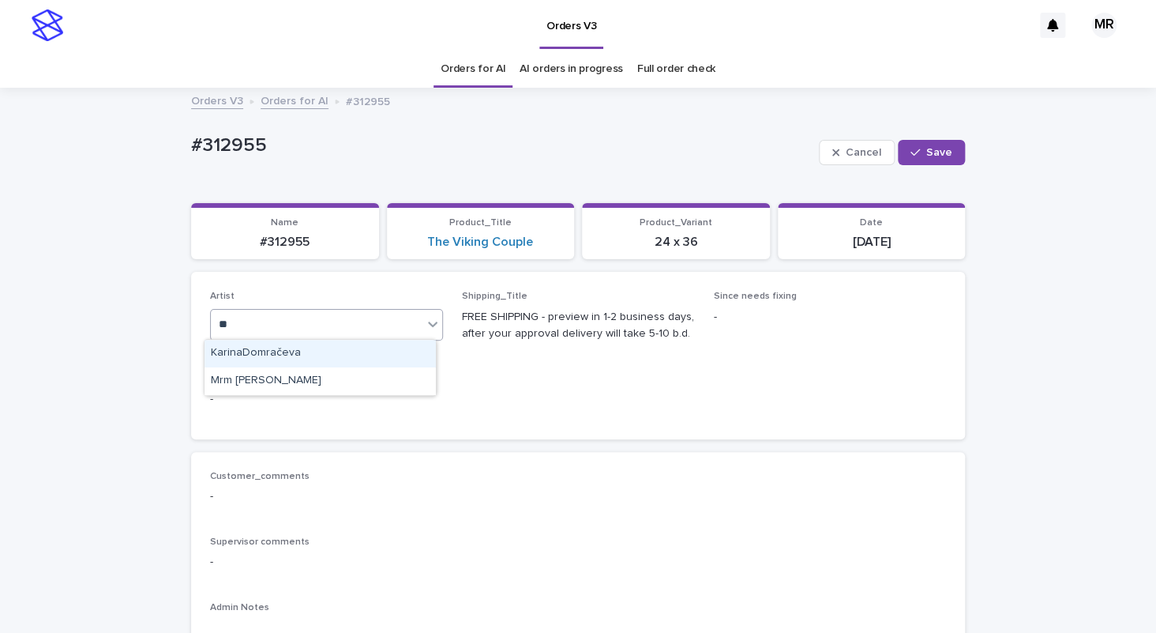
type input "***"
click at [230, 345] on div "Mrm [PERSON_NAME]" at bounding box center [320, 354] width 231 height 28
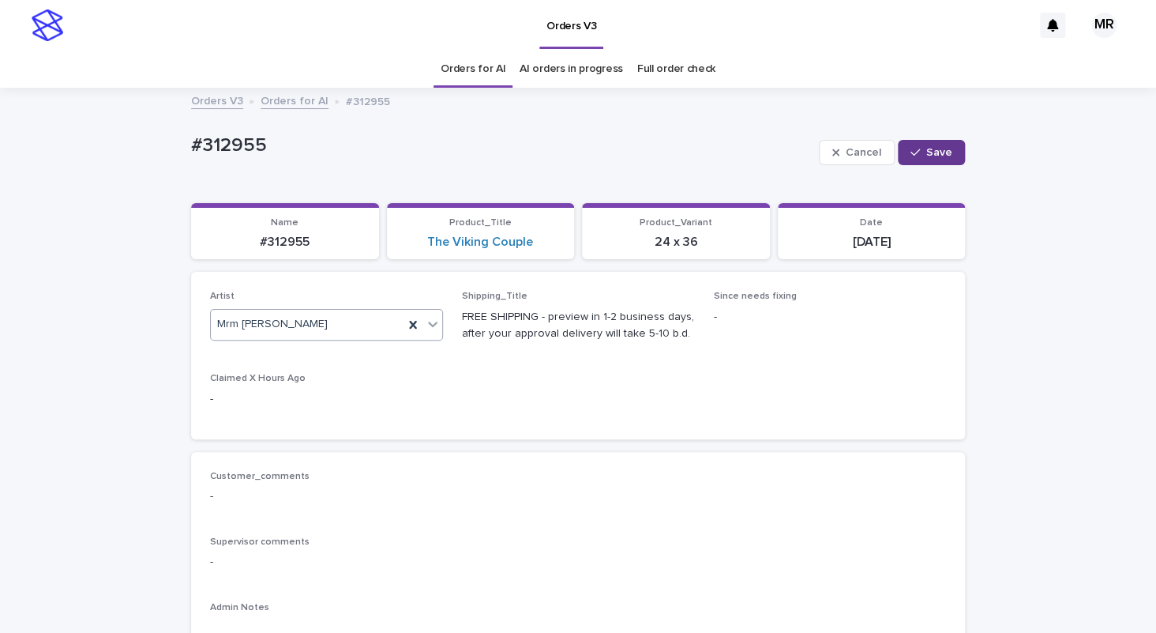
click at [927, 152] on span "Save" at bounding box center [940, 152] width 26 height 11
drag, startPoint x: 274, startPoint y: 146, endPoint x: 113, endPoint y: 135, distance: 161.5
click at [191, 136] on div "#312955" at bounding box center [543, 147] width 704 height 26
copy p "#312955"
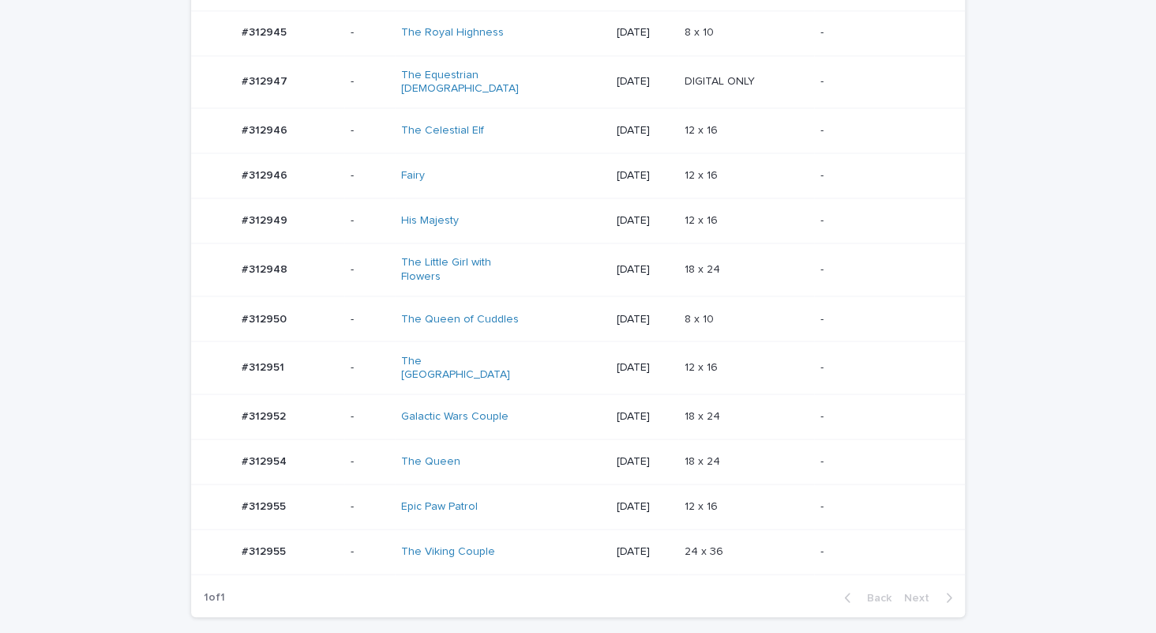
scroll to position [1009, 0]
click at [544, 400] on div "Galactic Wars Couple" at bounding box center [502, 413] width 202 height 26
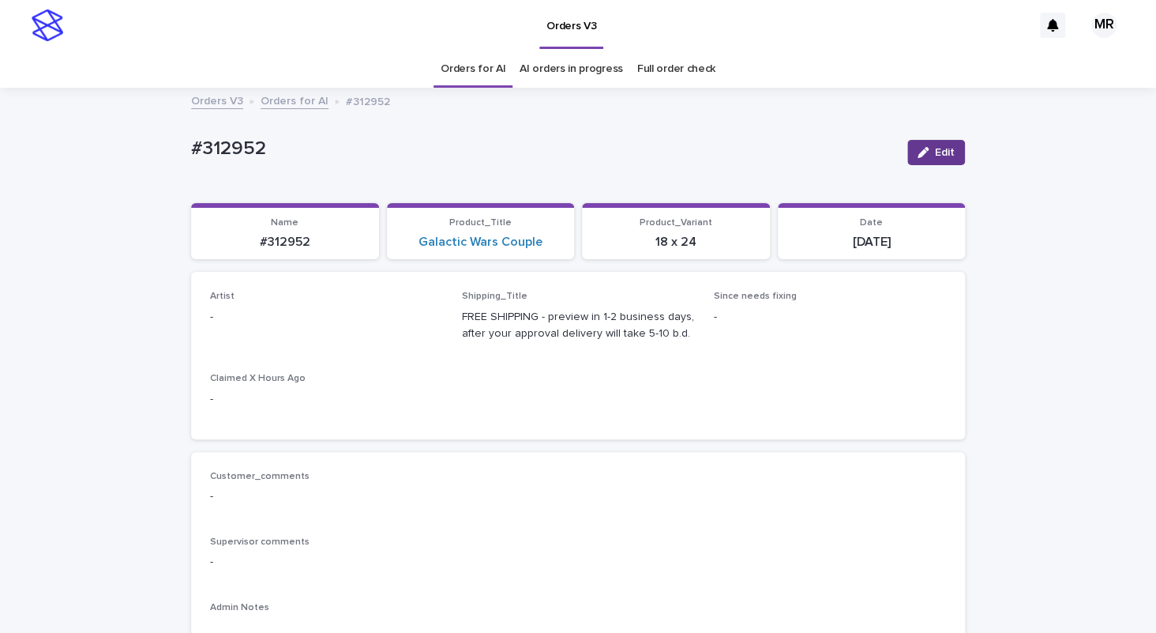
click at [939, 151] on span "Edit" at bounding box center [945, 152] width 20 height 11
click at [280, 327] on div "Select..." at bounding box center [317, 324] width 212 height 26
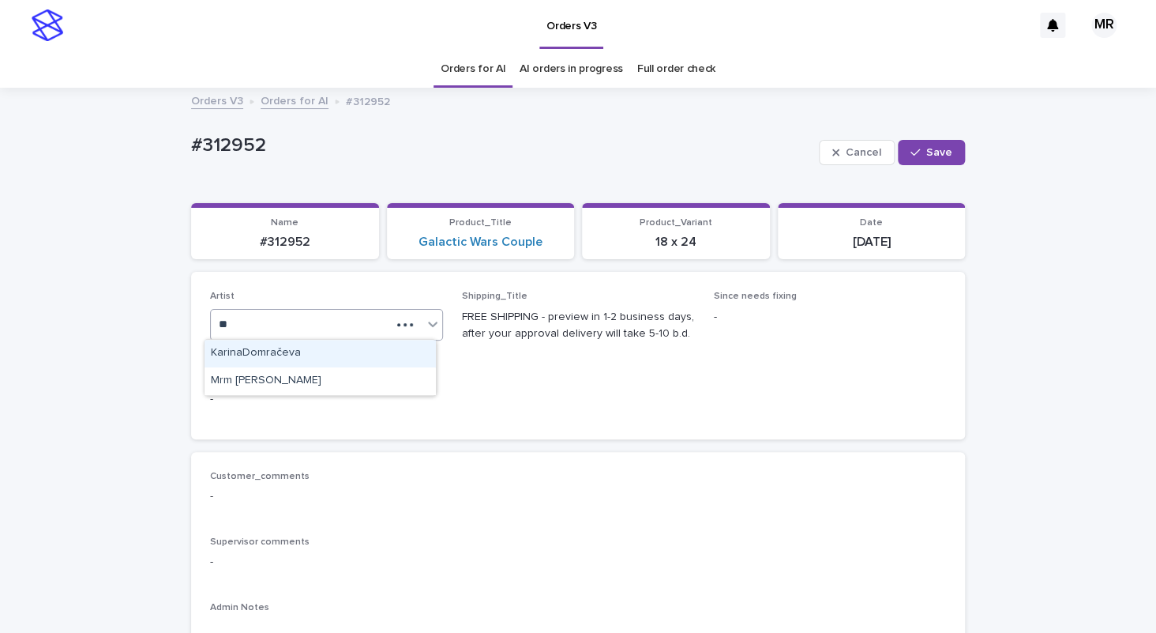
type input "***"
click at [261, 348] on div "Mrm [PERSON_NAME]" at bounding box center [320, 354] width 231 height 28
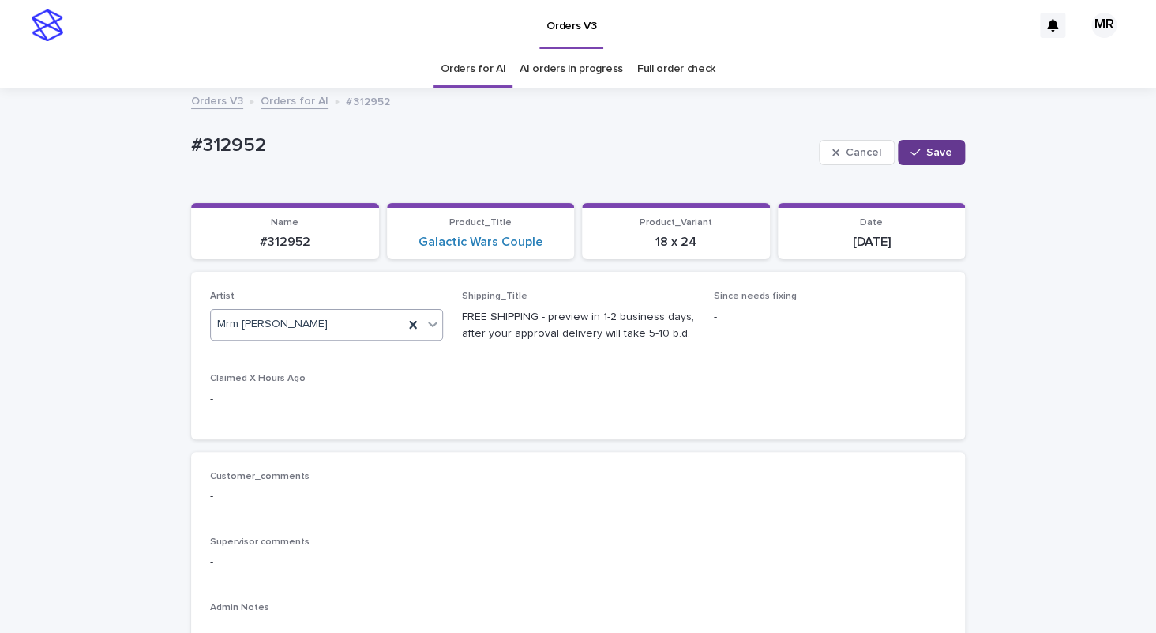
click at [934, 155] on span "Save" at bounding box center [940, 152] width 26 height 11
drag, startPoint x: 278, startPoint y: 141, endPoint x: 110, endPoint y: 145, distance: 168.3
click at [191, 136] on div "#312952" at bounding box center [543, 147] width 704 height 26
copy p "#312952"
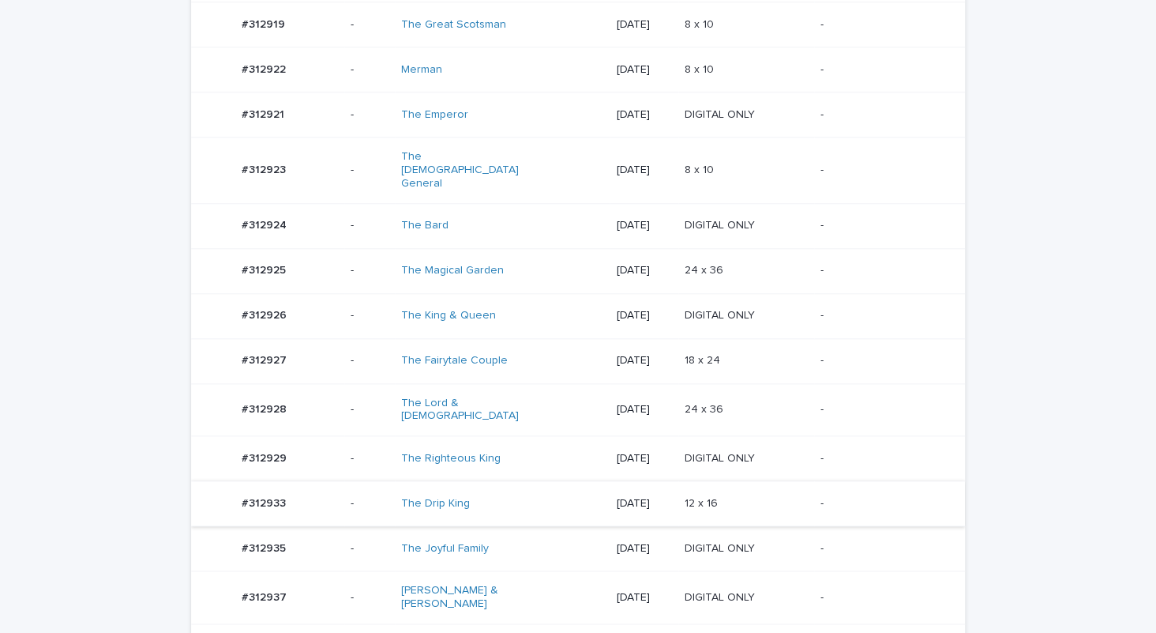
scroll to position [610, 0]
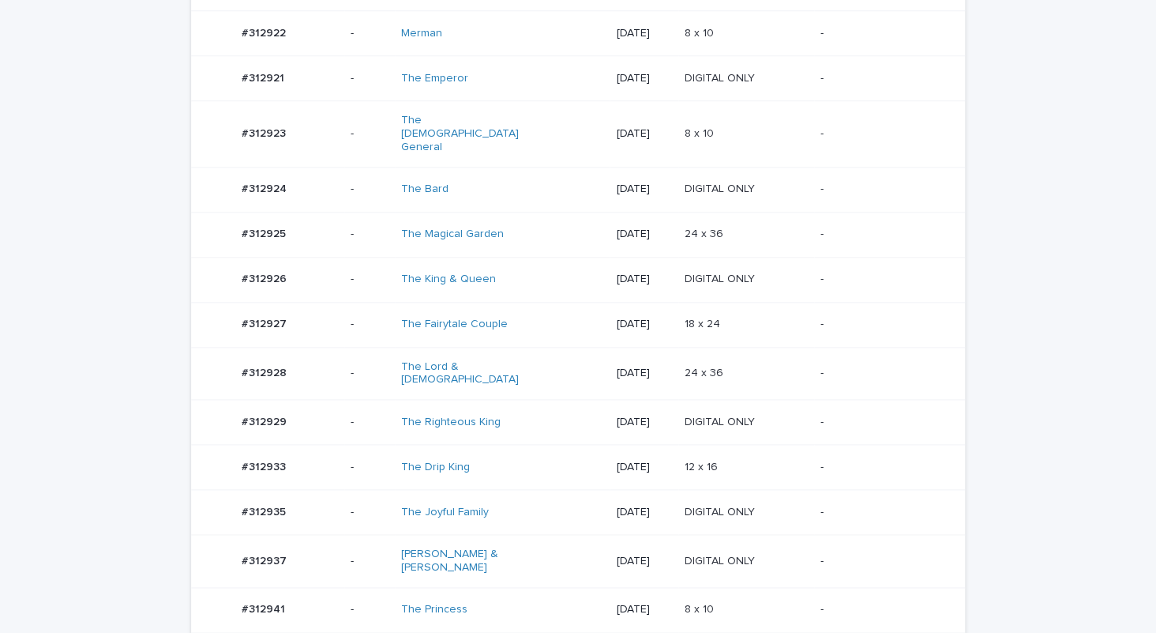
click at [521, 499] on div "The Joyful Family" at bounding box center [502, 512] width 202 height 26
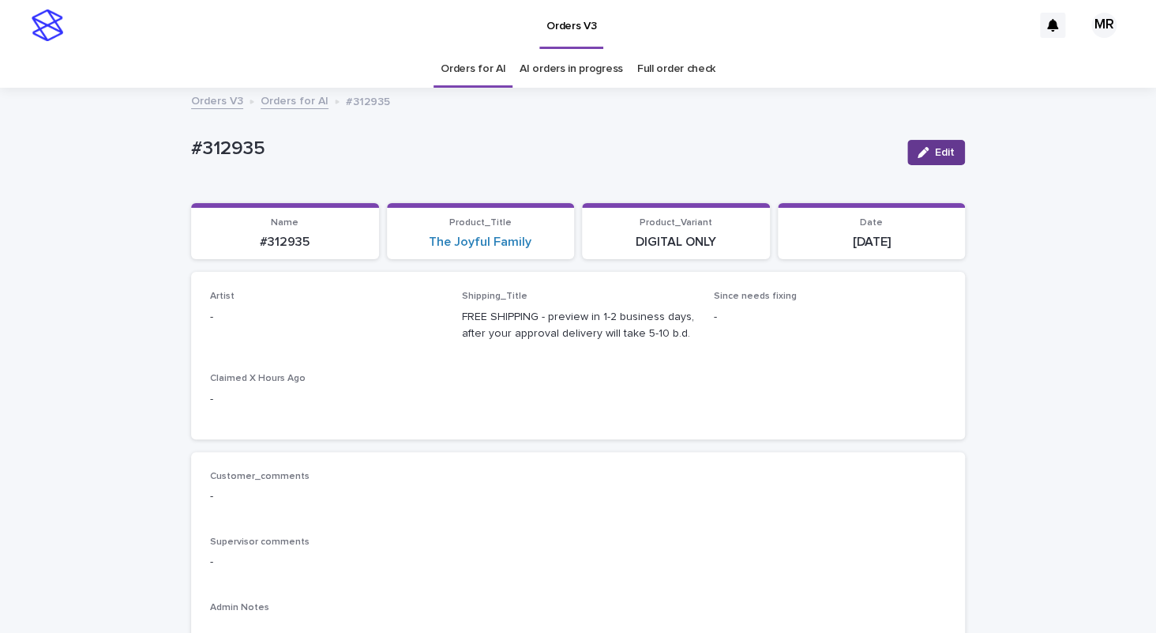
click at [935, 152] on span "Edit" at bounding box center [945, 152] width 20 height 11
click at [268, 326] on div "Select..." at bounding box center [301, 324] width 180 height 26
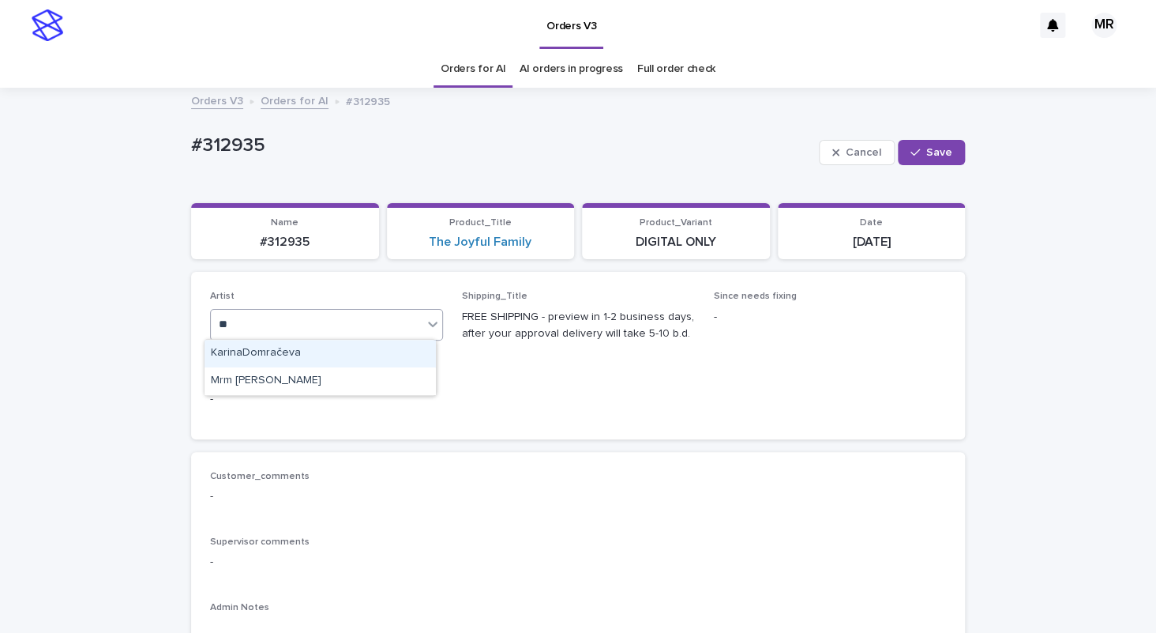
type input "***"
click at [237, 347] on div "Mrm [PERSON_NAME]" at bounding box center [320, 354] width 231 height 28
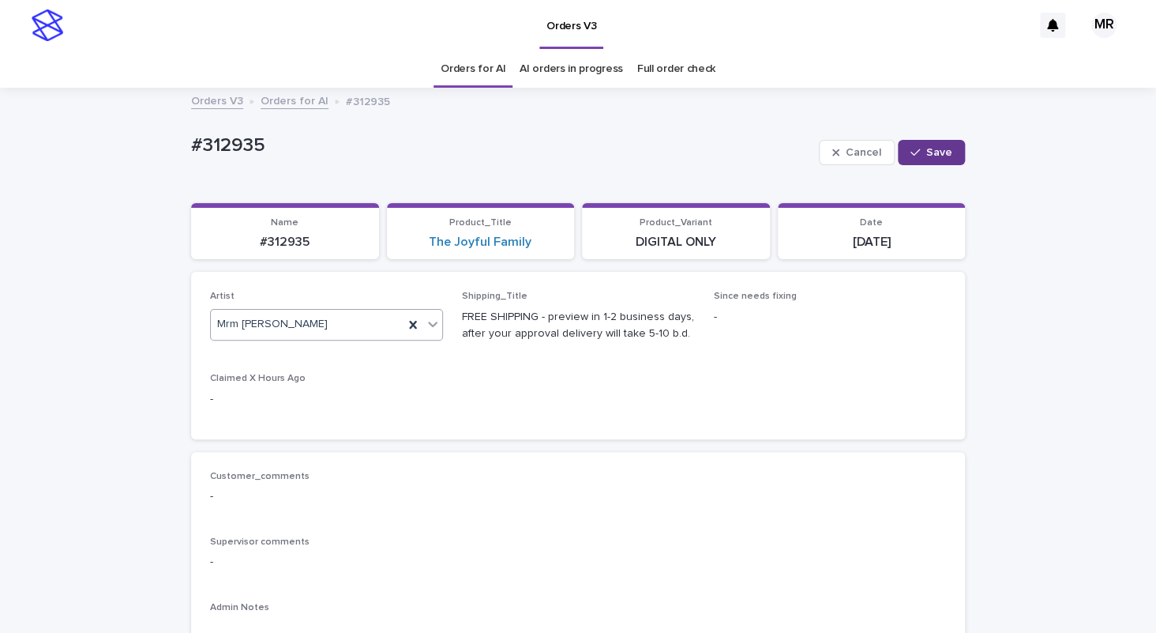
click at [928, 160] on button "Save" at bounding box center [931, 152] width 67 height 25
drag, startPoint x: 211, startPoint y: 148, endPoint x: 107, endPoint y: 148, distance: 104.3
click at [191, 148] on div "#312935" at bounding box center [543, 147] width 704 height 26
copy p "#312935"
